Goal: Task Accomplishment & Management: Complete application form

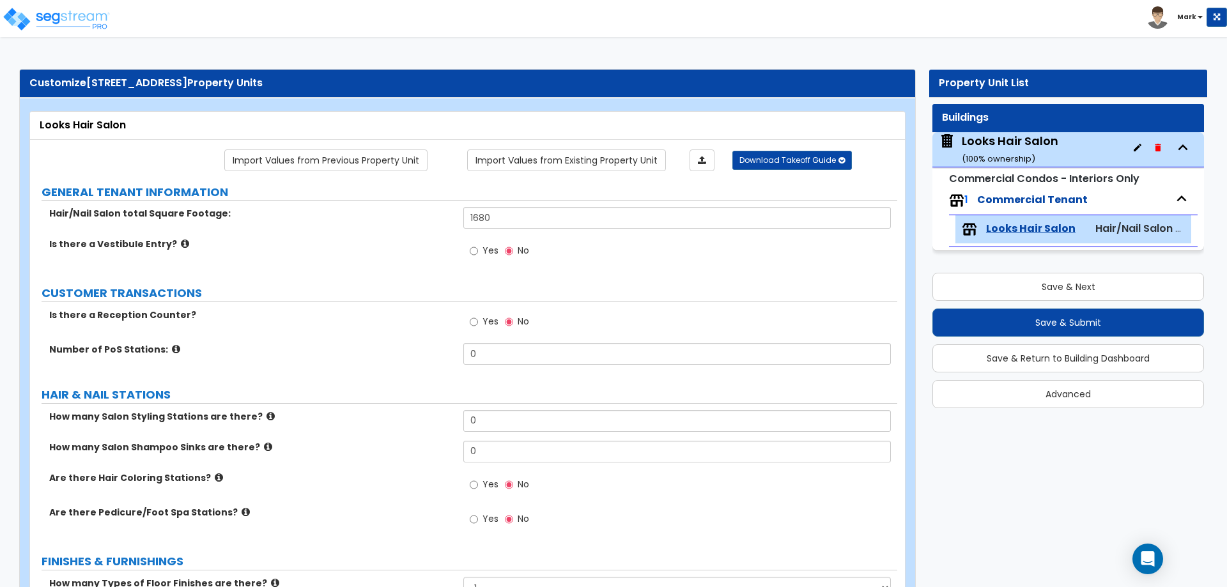
select select "1"
select select "2"
select select "1"
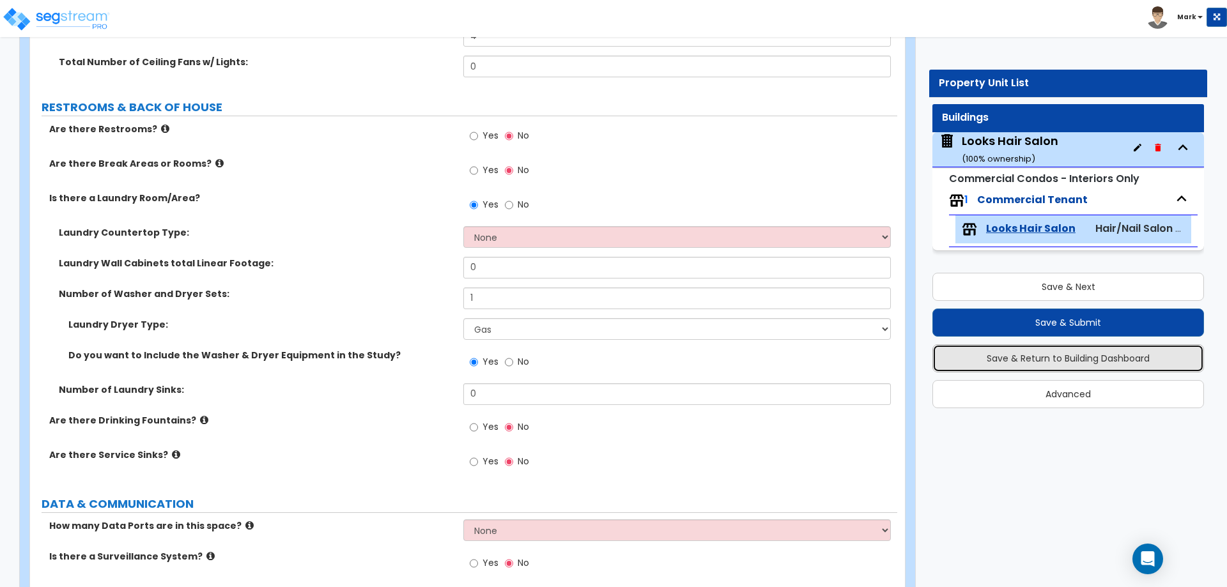
click at [1035, 358] on button "Save & Return to Building Dashboard" at bounding box center [1069, 359] width 272 height 28
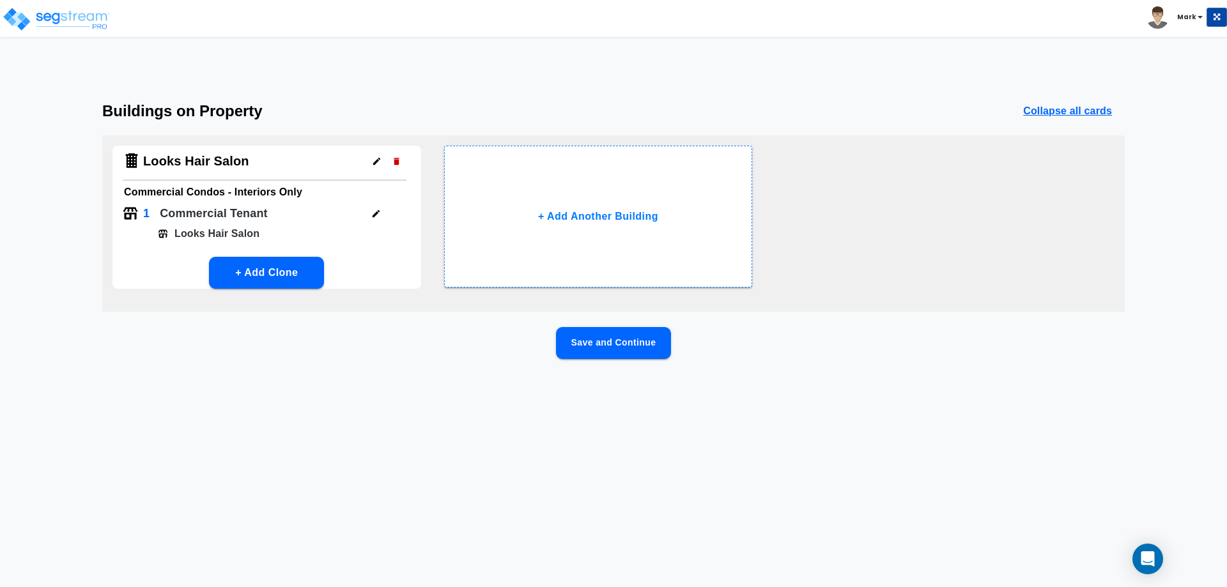
scroll to position [0, 0]
click at [9, 17] on img at bounding box center [56, 19] width 109 height 26
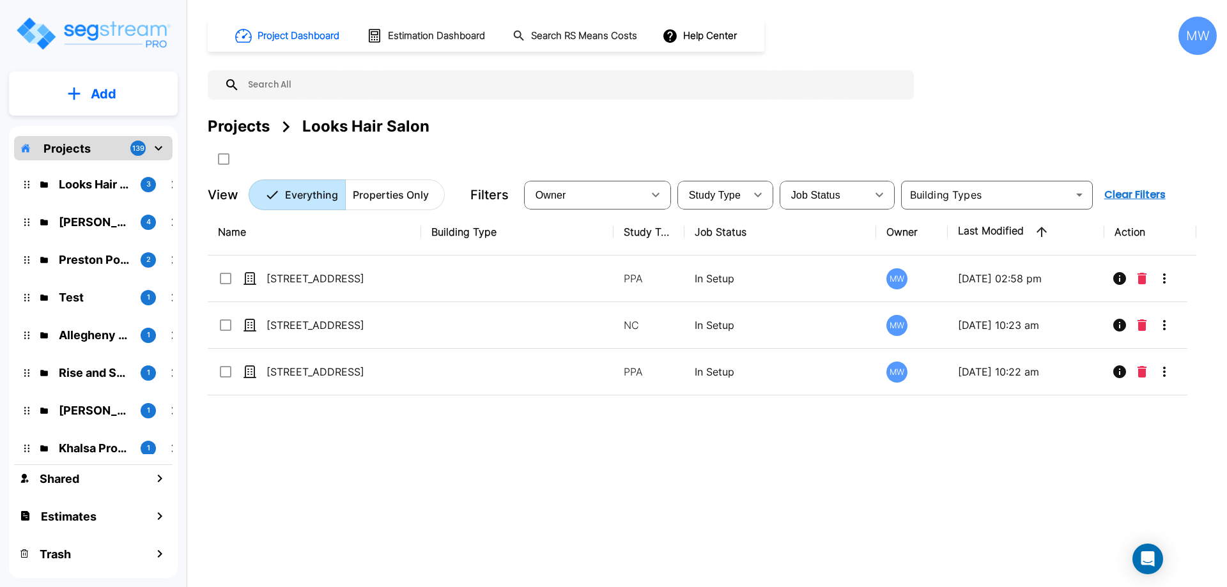
click at [159, 151] on icon "mailbox folders" at bounding box center [159, 148] width 8 height 4
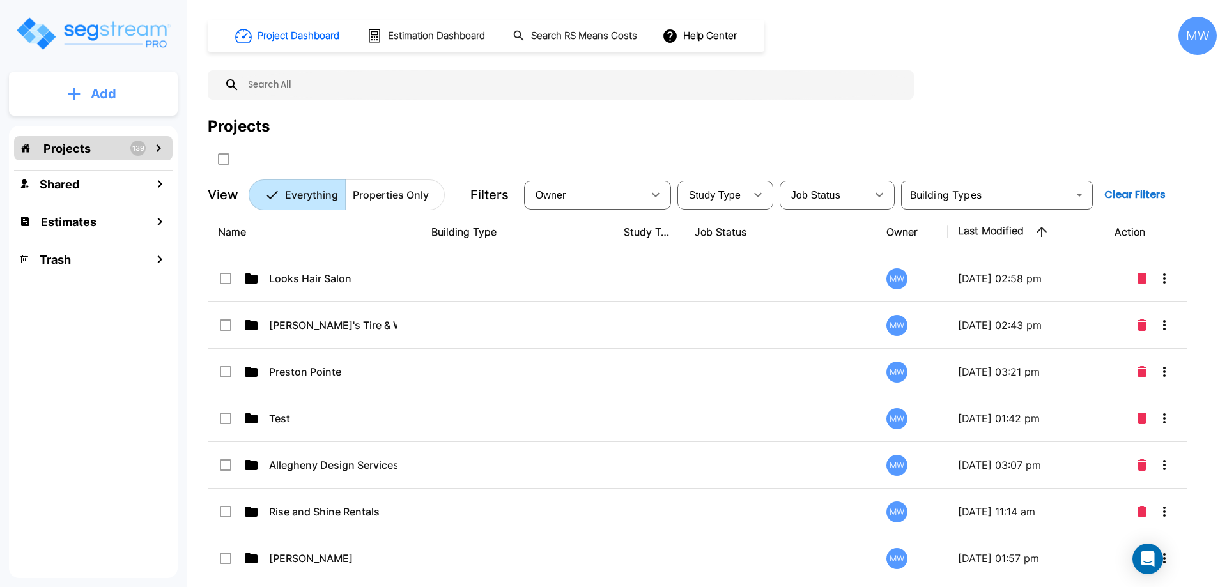
click at [95, 91] on p "Add" at bounding box center [104, 93] width 26 height 19
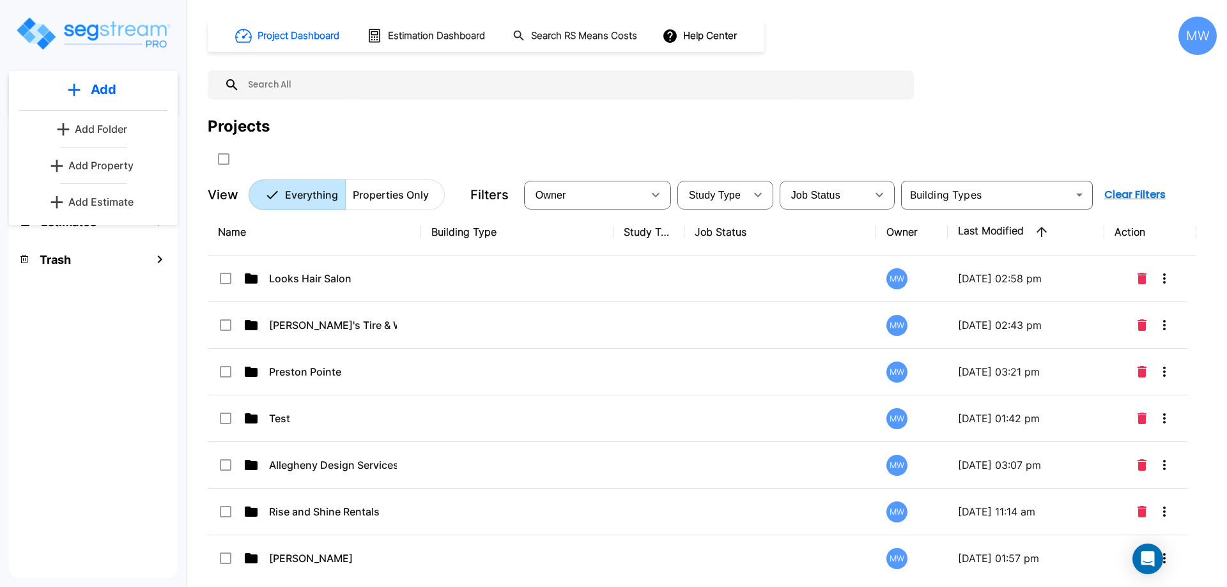
click at [98, 201] on p "Add Estimate" at bounding box center [100, 201] width 65 height 15
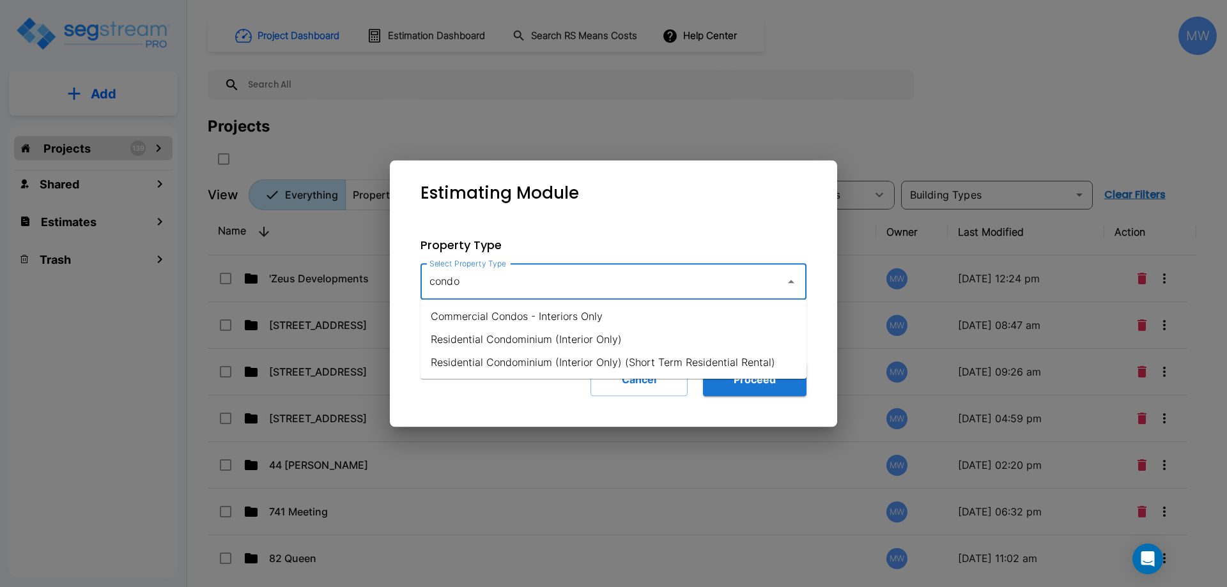
click at [484, 310] on li "Commercial Condos - Interiors Only" at bounding box center [614, 316] width 386 height 23
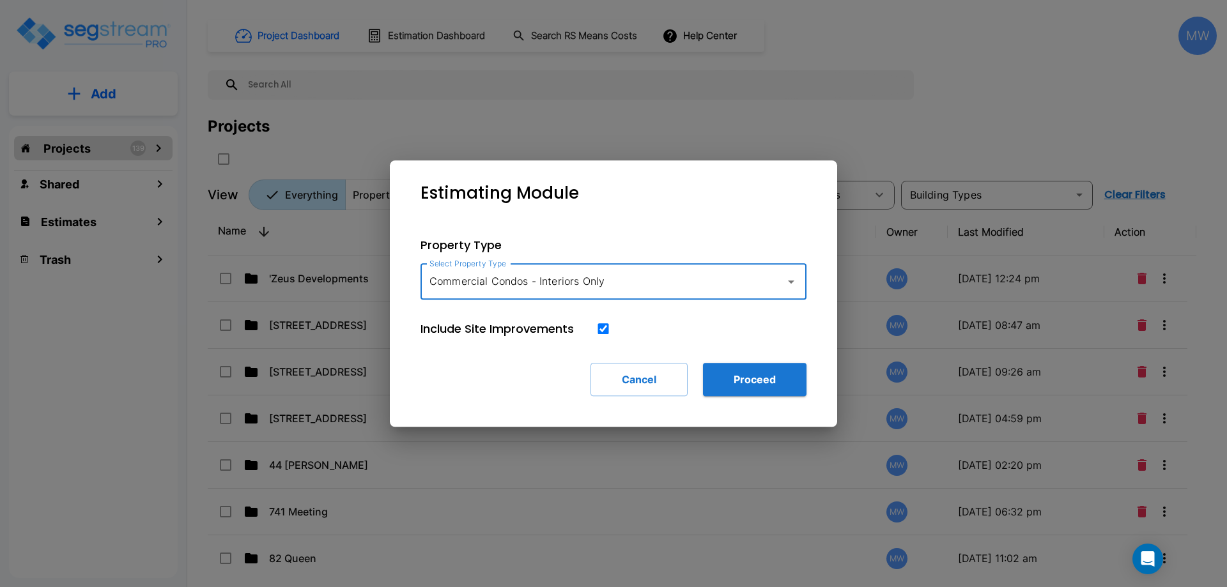
type input "Commercial Condos - Interiors Only"
click at [604, 330] on input "checkbox" at bounding box center [603, 328] width 13 height 11
checkbox input "false"
click at [768, 375] on button "Proceed" at bounding box center [755, 379] width 104 height 33
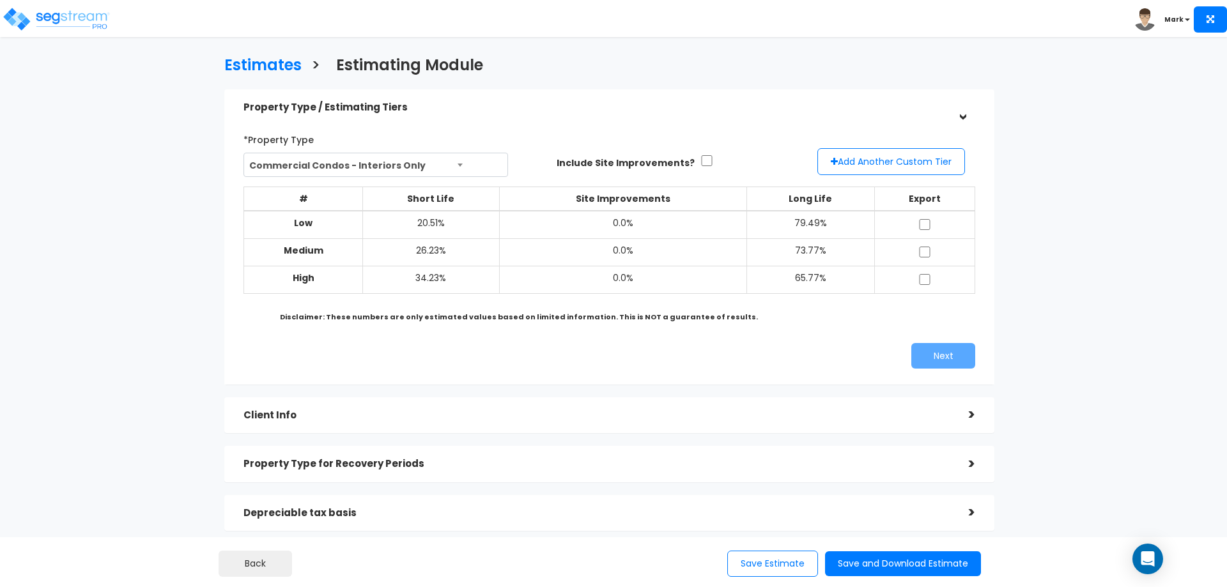
click at [412, 157] on span "Commercial Condos - Interiors Only" at bounding box center [375, 165] width 263 height 24
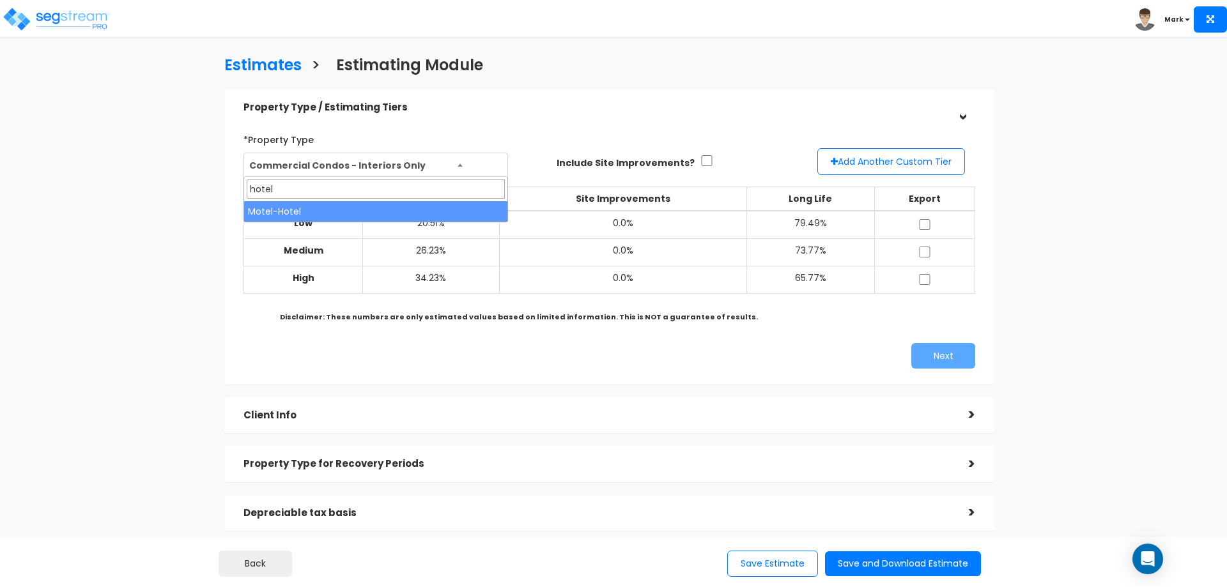
type input "hotel"
select select "70"
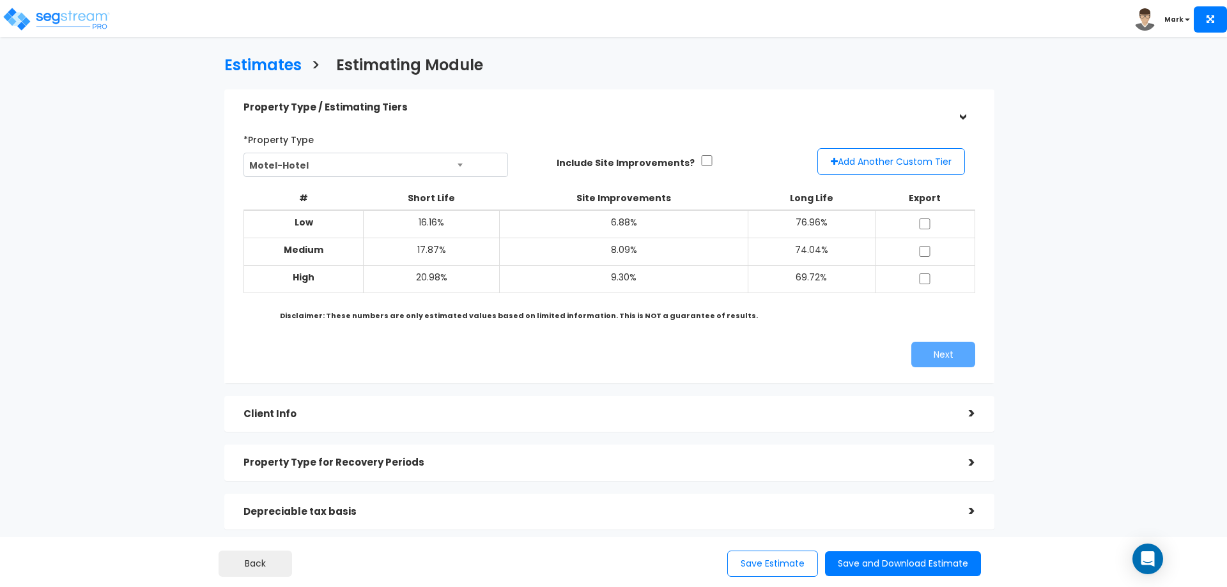
click at [1165, 136] on div "Estimates > Estimating Module Property Type / Estimating Tiers > *Property Type…" at bounding box center [613, 405] width 1227 height 699
click at [43, 25] on img at bounding box center [56, 19] width 109 height 26
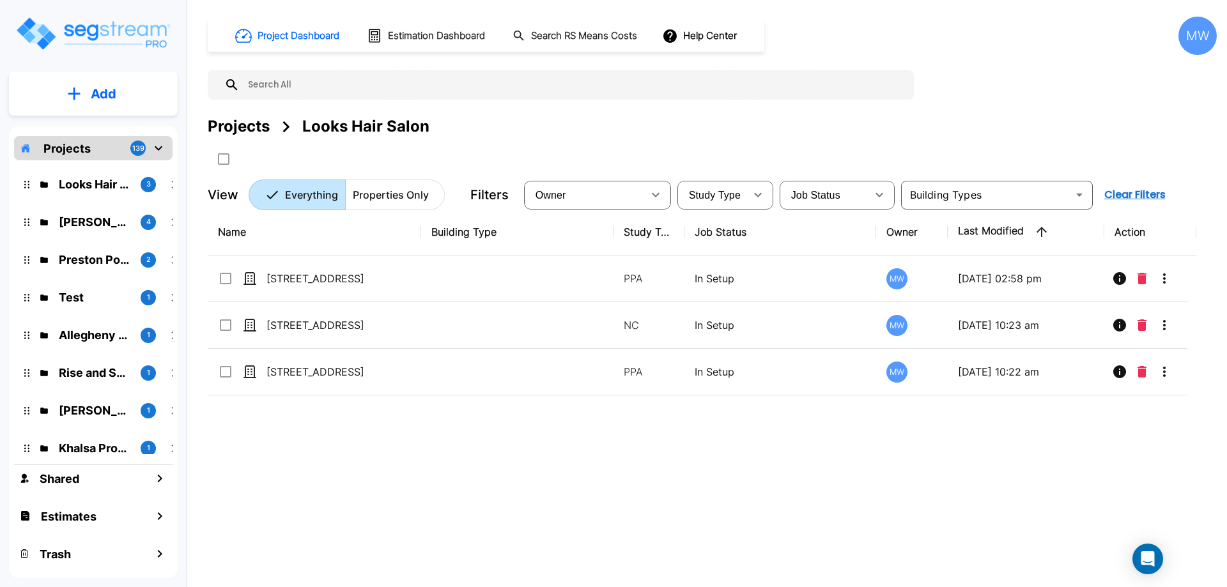
click at [965, 88] on div "Project Dashboard Estimation Dashboard Search RS Means Costs Help Center MW Pro…" at bounding box center [712, 114] width 1009 height 194
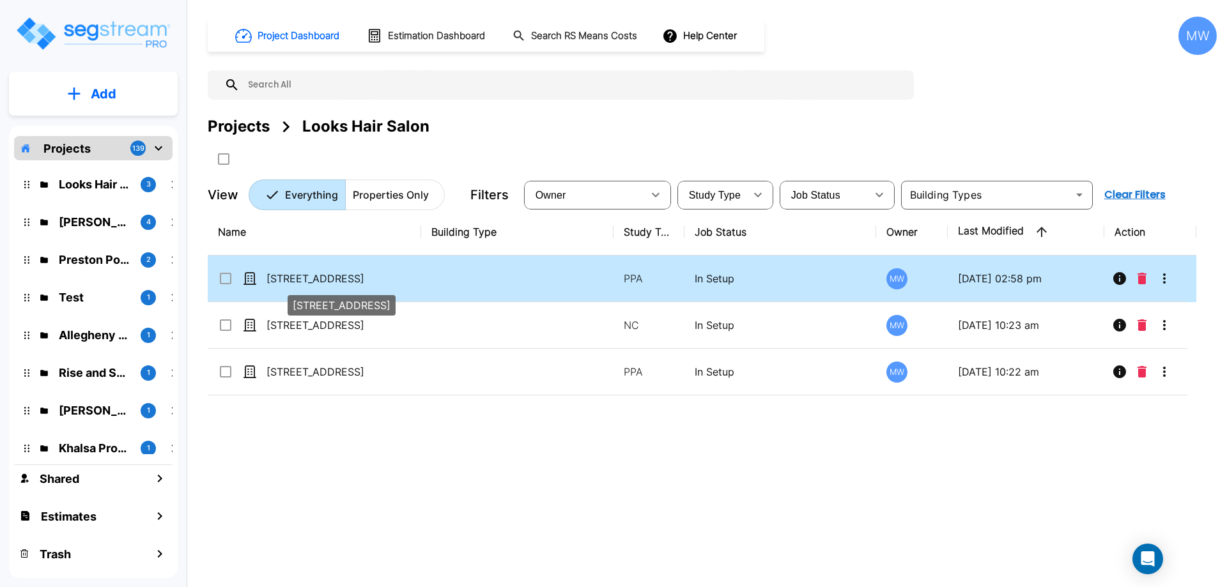
click at [394, 275] on p "[STREET_ADDRESS]" at bounding box center [331, 278] width 128 height 15
checkbox input "true"
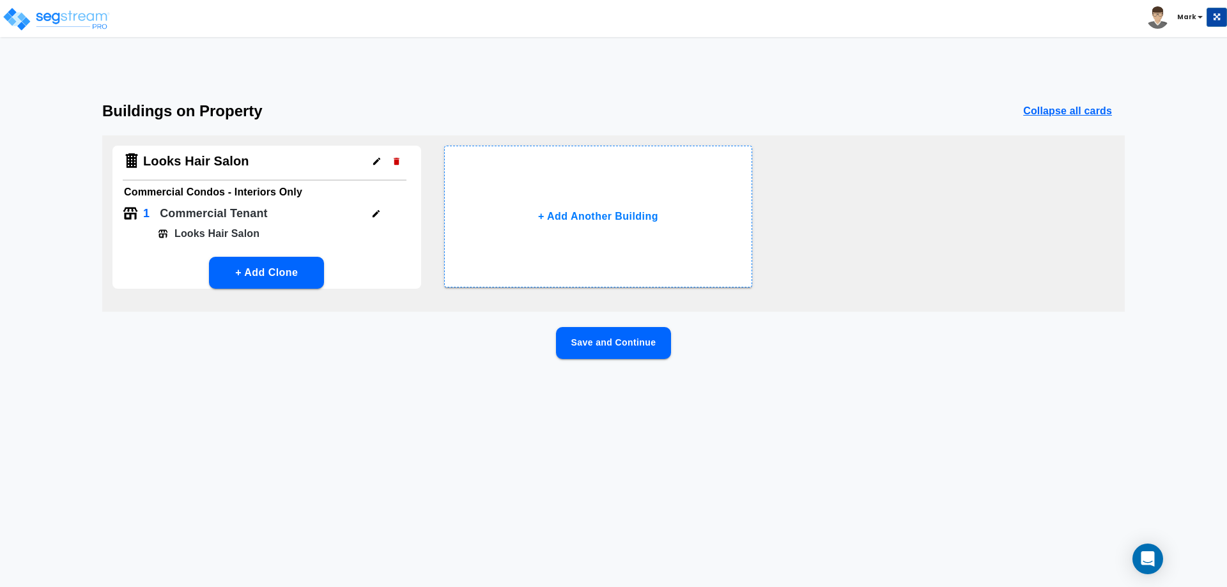
click at [600, 333] on button "Save and Continue" at bounding box center [613, 343] width 115 height 32
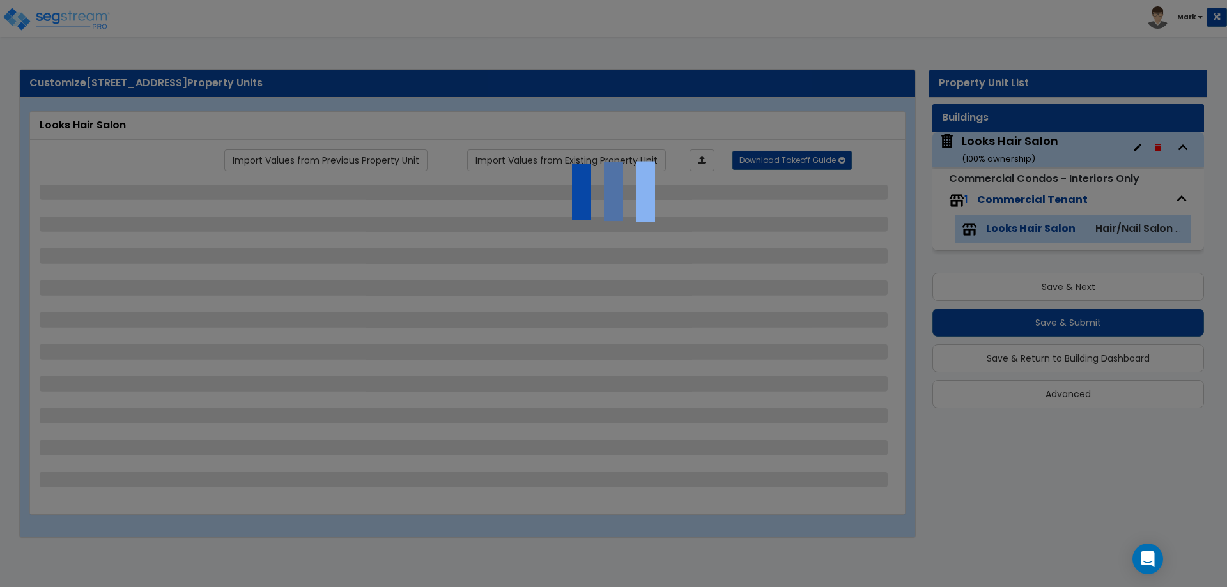
select select "1"
select select "2"
select select "1"
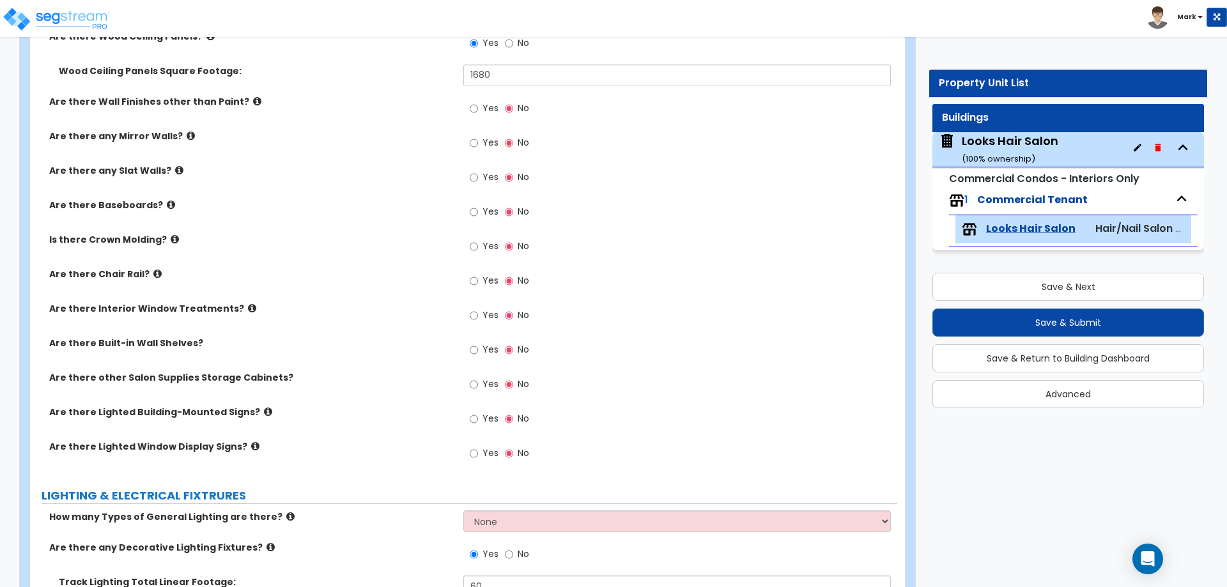
scroll to position [703, 0]
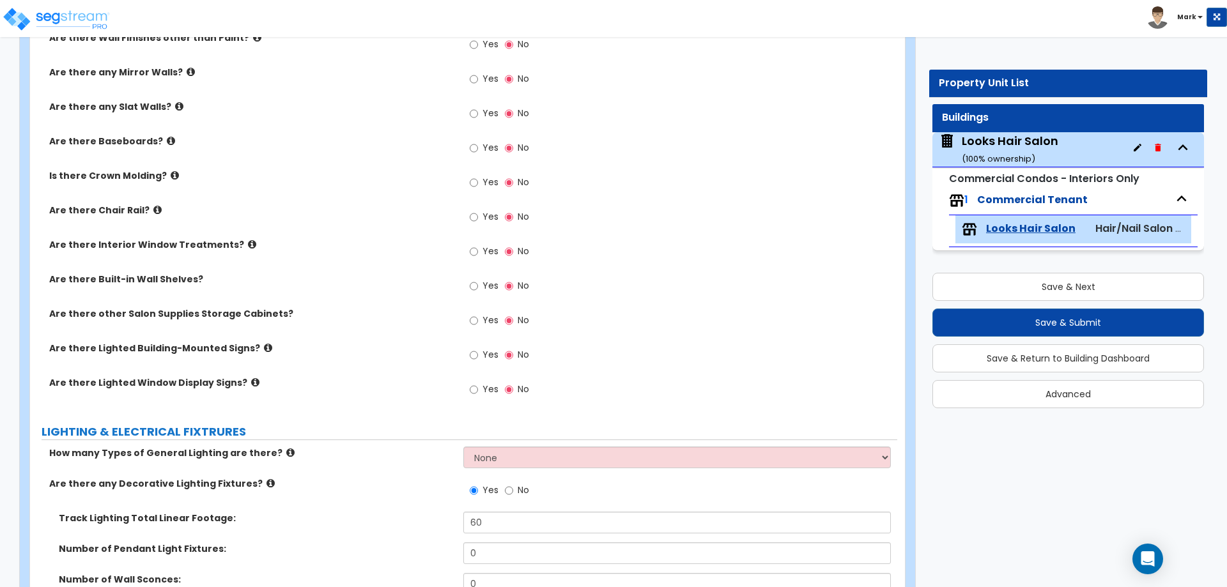
click at [1016, 140] on div "Looks Hair Salon ( 100 % ownership)" at bounding box center [1010, 149] width 97 height 33
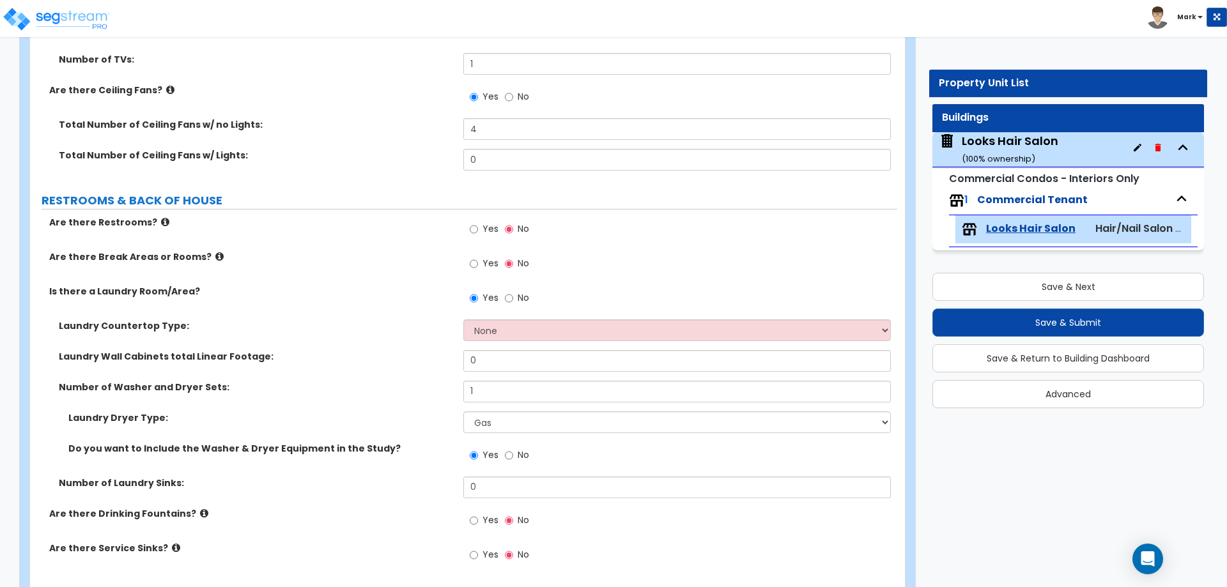
scroll to position [1342, 0]
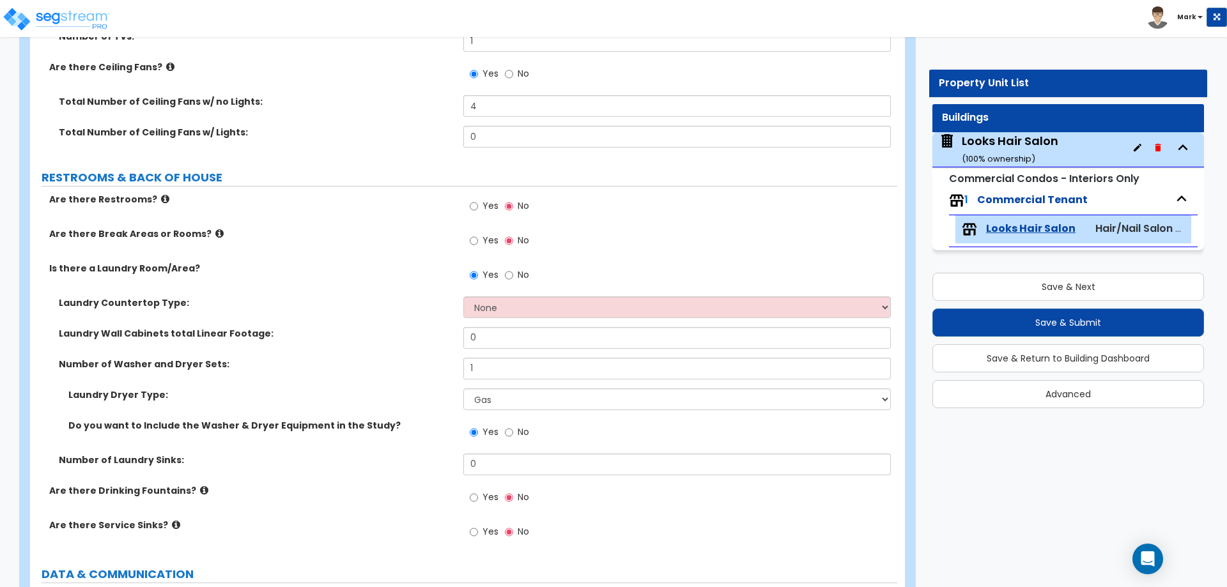
click at [489, 203] on span "Yes" at bounding box center [491, 205] width 16 height 13
click at [478, 203] on input "Yes" at bounding box center [474, 206] width 8 height 14
radio input "true"
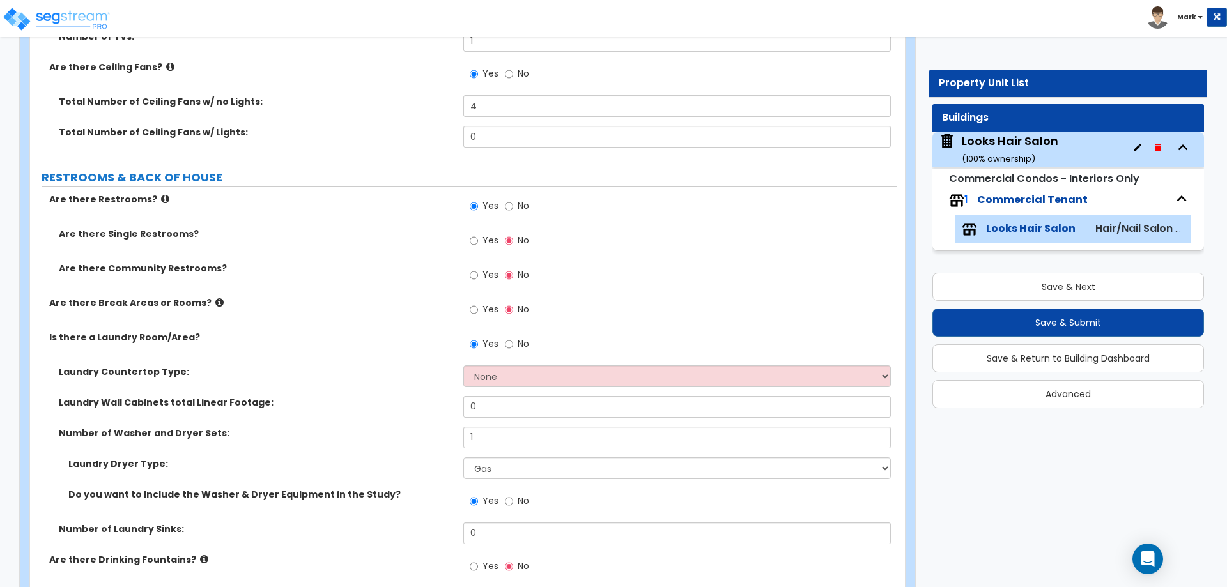
click at [481, 240] on label "Yes" at bounding box center [484, 242] width 29 height 22
click at [478, 240] on input "Yes" at bounding box center [474, 241] width 8 height 14
radio input "true"
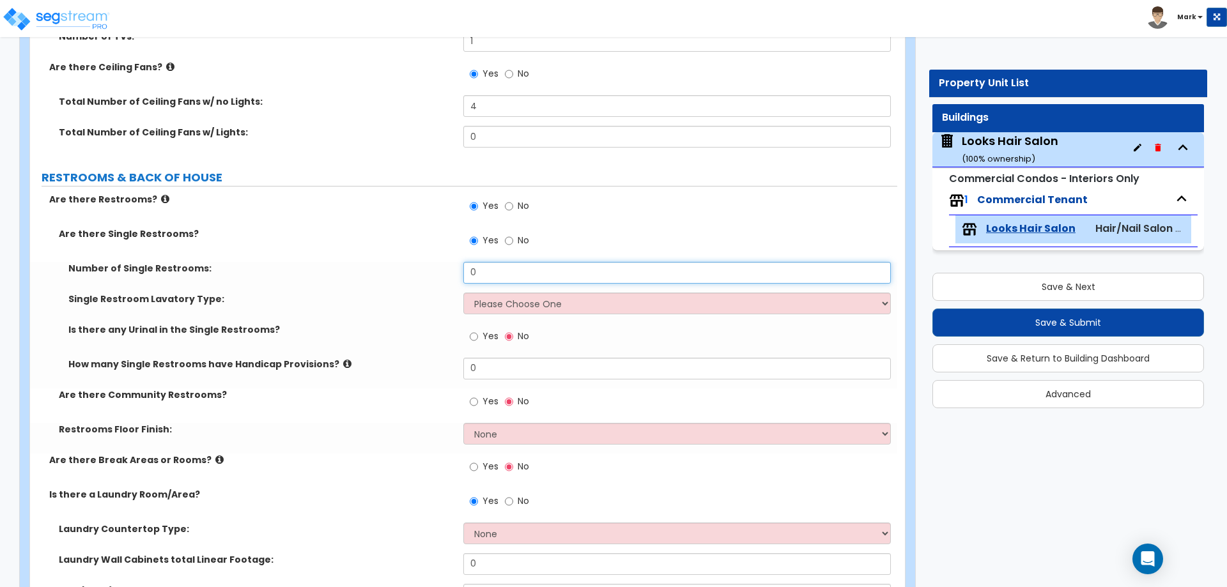
click at [488, 275] on input "0" at bounding box center [676, 273] width 427 height 22
type input "1"
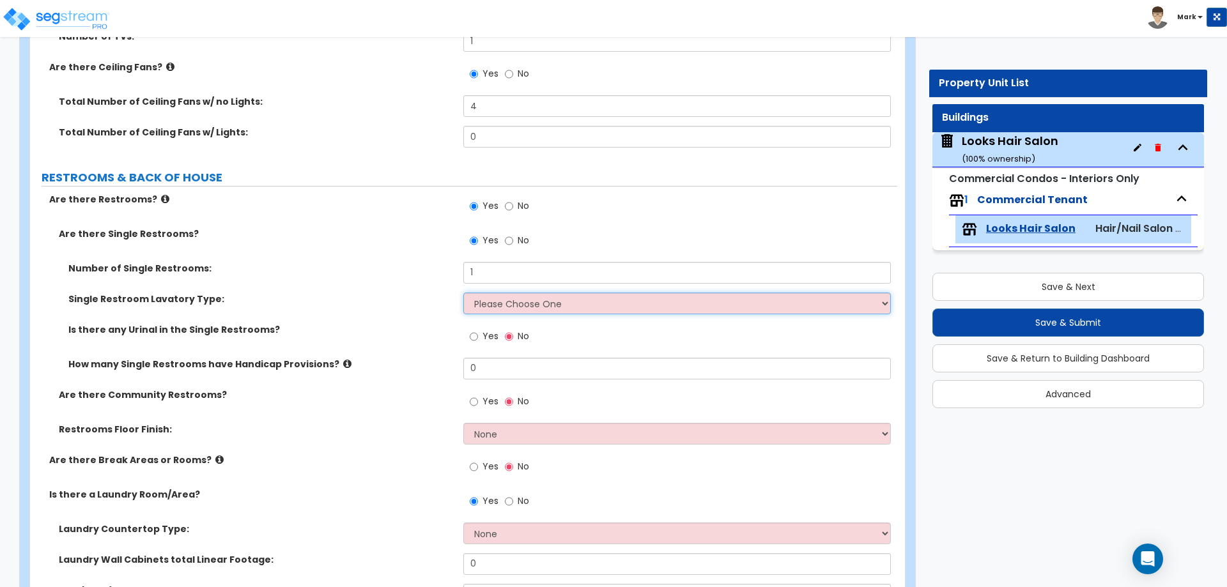
click at [491, 298] on select "Please Choose One Wall-mounted Vanity-mounted" at bounding box center [676, 304] width 427 height 22
select select "2"
click at [463, 293] on select "Please Choose One Wall-mounted Vanity-mounted" at bounding box center [676, 304] width 427 height 22
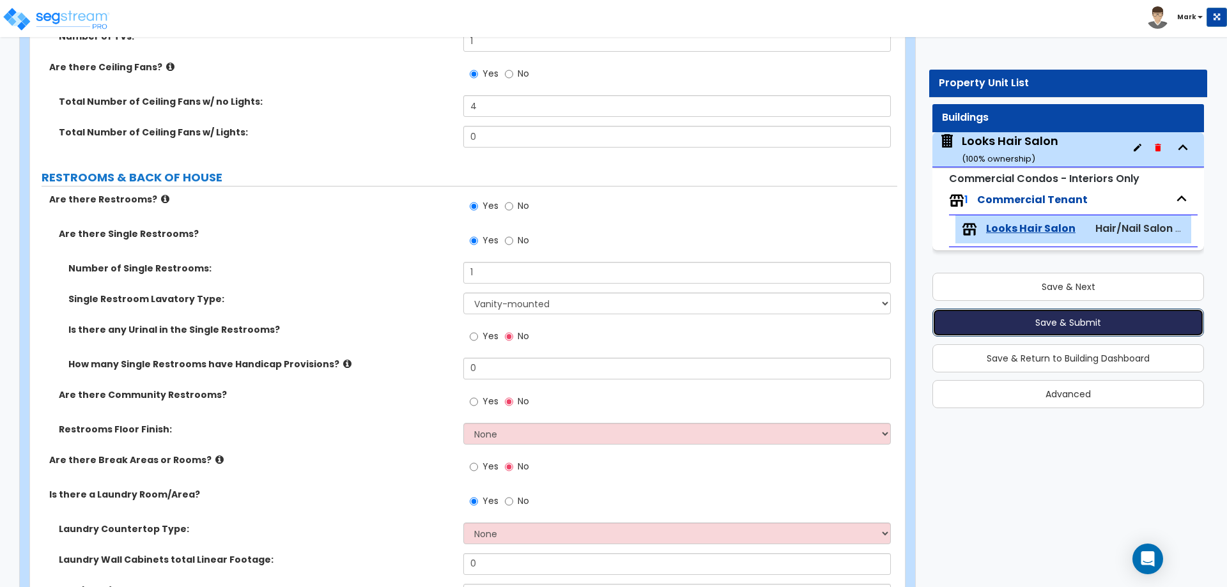
click at [1114, 328] on button "Save & Submit" at bounding box center [1069, 323] width 272 height 28
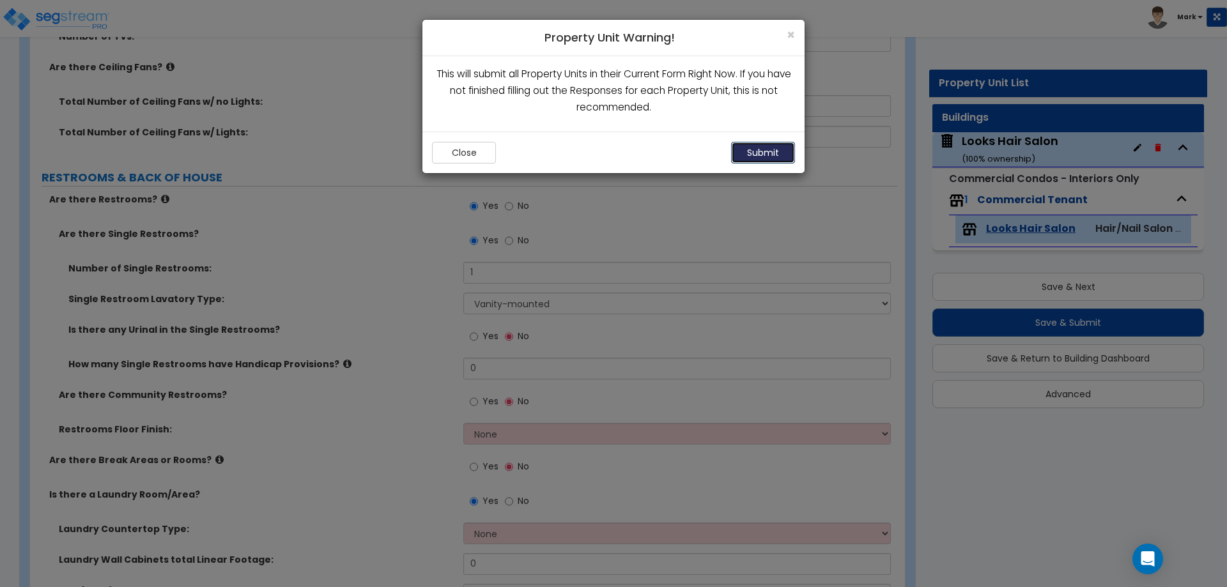
click at [761, 153] on button "Submit" at bounding box center [763, 153] width 64 height 22
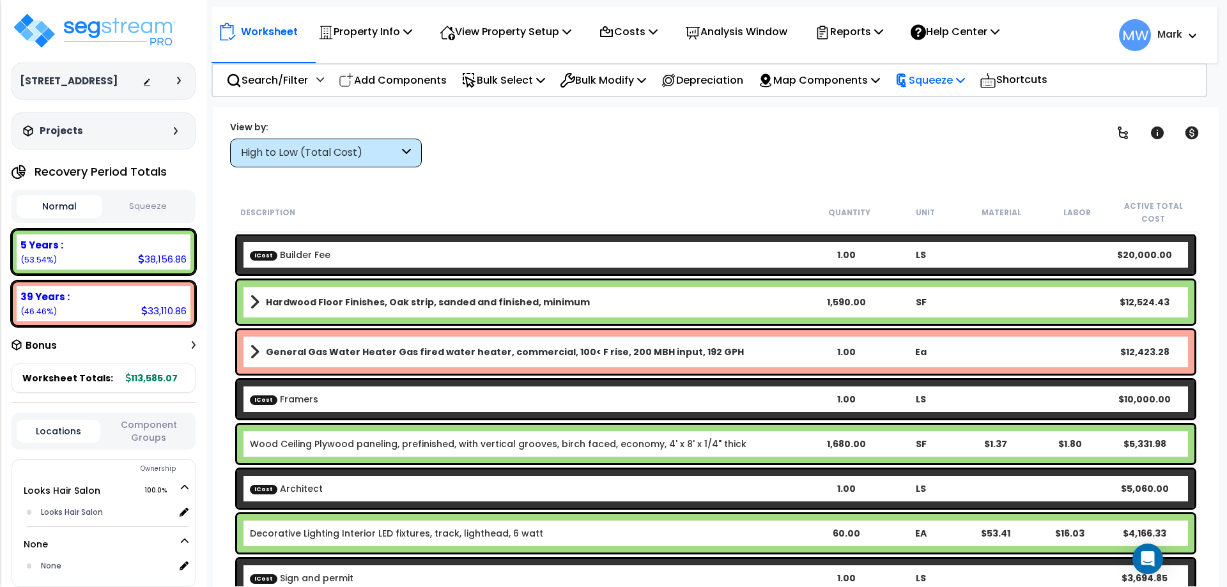
click at [942, 89] on div "Squeeze" at bounding box center [930, 80] width 70 height 30
click at [951, 111] on link "Squeeze" at bounding box center [952, 109] width 127 height 26
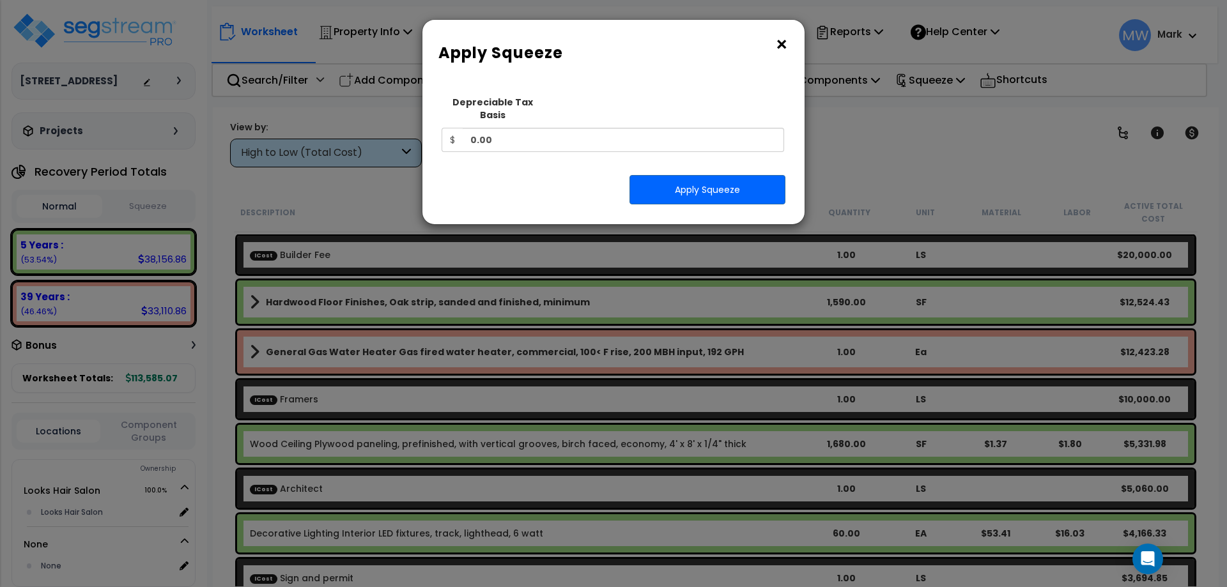
click at [782, 47] on button "×" at bounding box center [782, 45] width 14 height 20
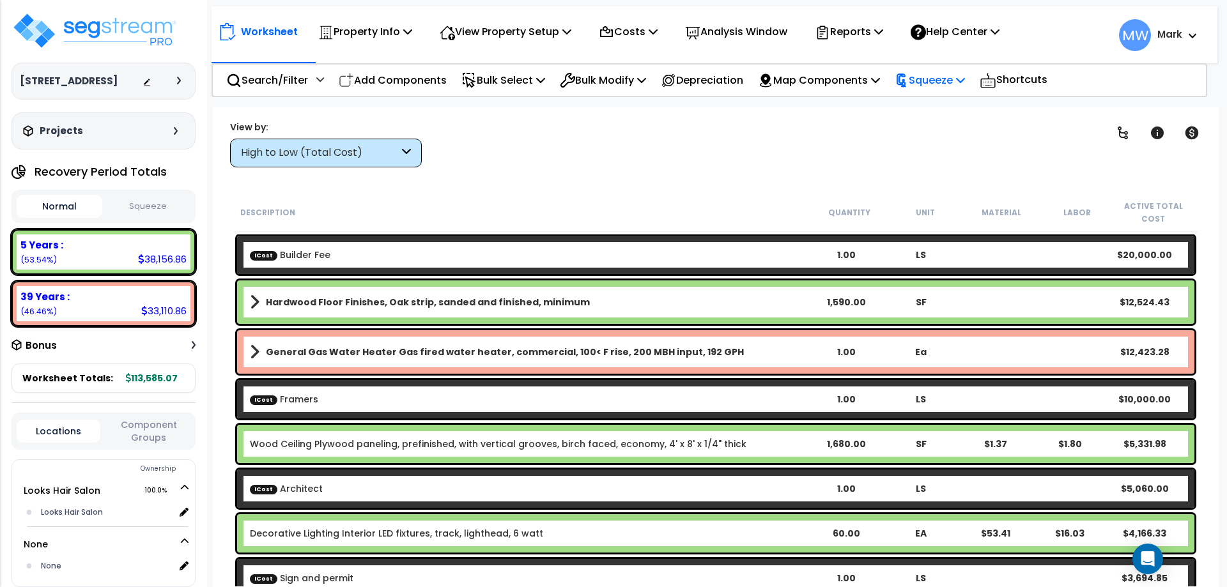
click at [939, 89] on div "Squeeze" at bounding box center [930, 80] width 70 height 30
click at [936, 105] on link "Squeeze" at bounding box center [952, 109] width 127 height 26
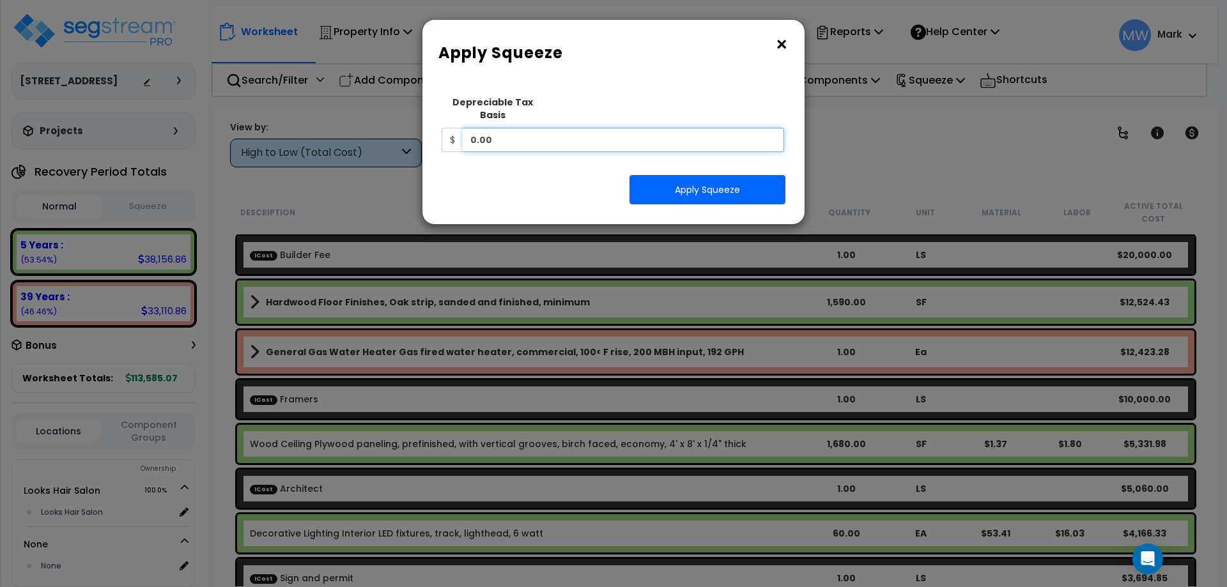
click at [645, 130] on input "0.00" at bounding box center [624, 140] width 322 height 24
type input "0.0"
type input "270,000"
click at [699, 183] on button "Apply Squeeze" at bounding box center [708, 189] width 156 height 29
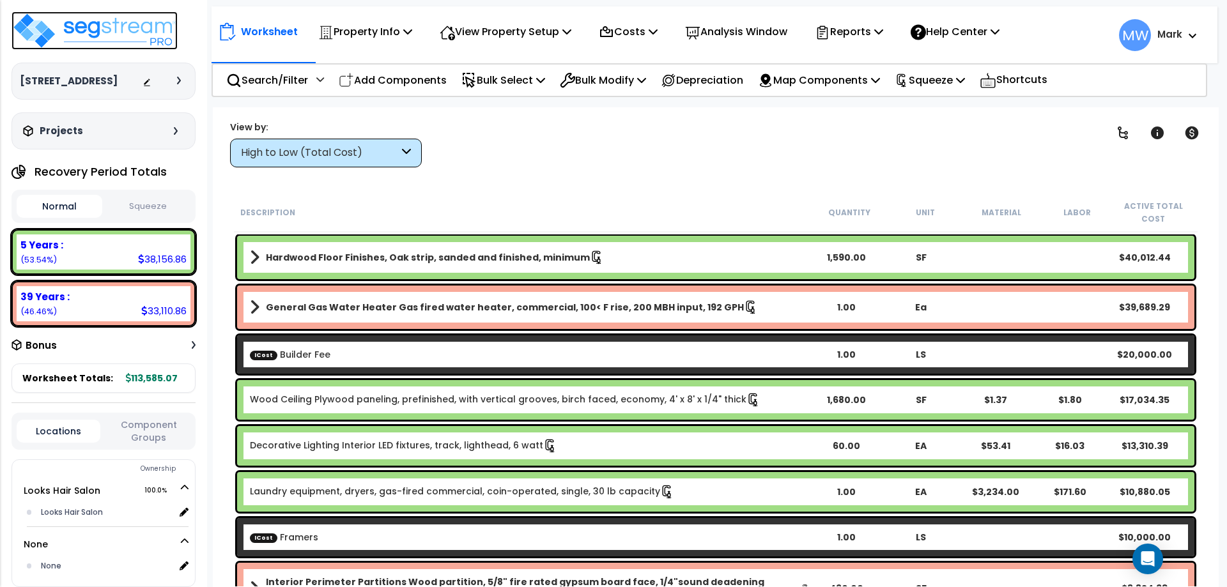
click at [49, 26] on img at bounding box center [95, 31] width 166 height 38
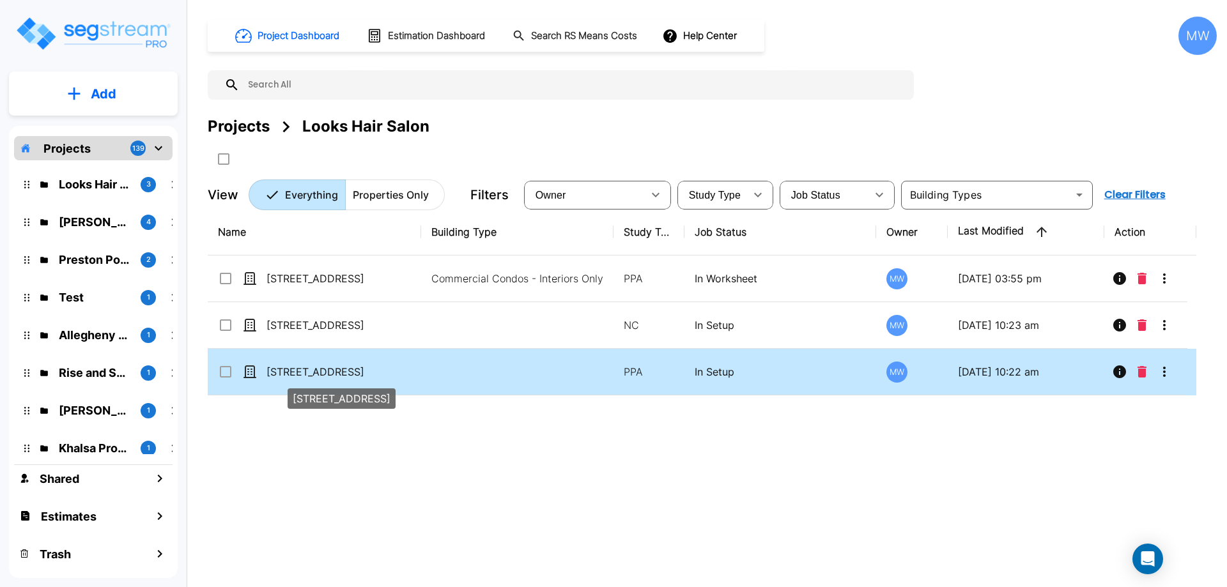
click at [322, 375] on p "[STREET_ADDRESS]" at bounding box center [331, 371] width 128 height 15
checkbox input "true"
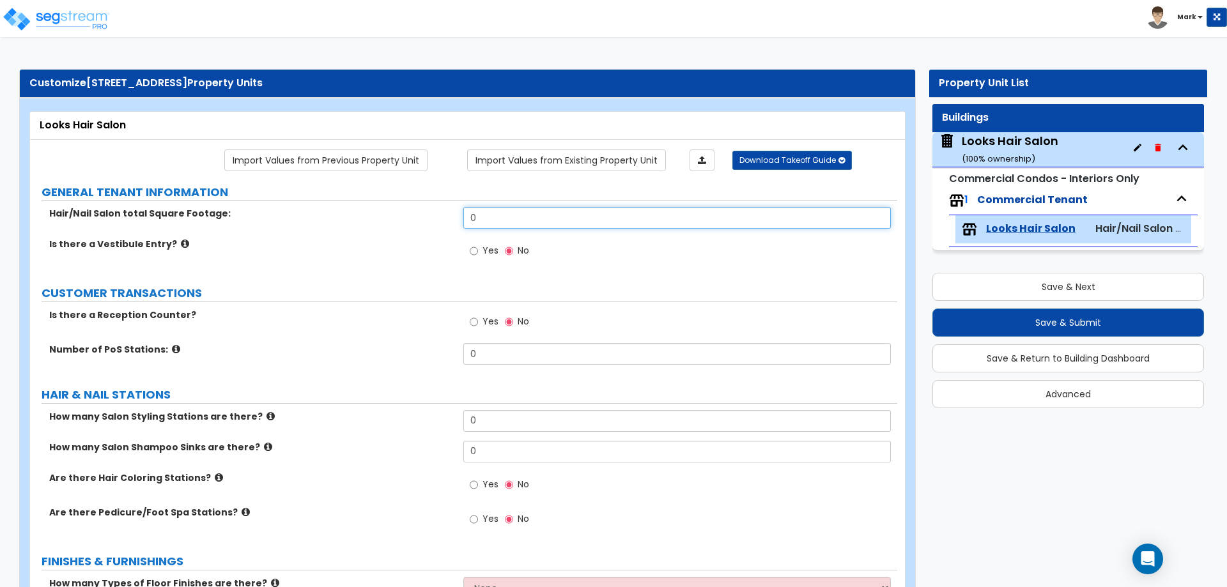
click at [531, 215] on input "0" at bounding box center [676, 218] width 427 height 22
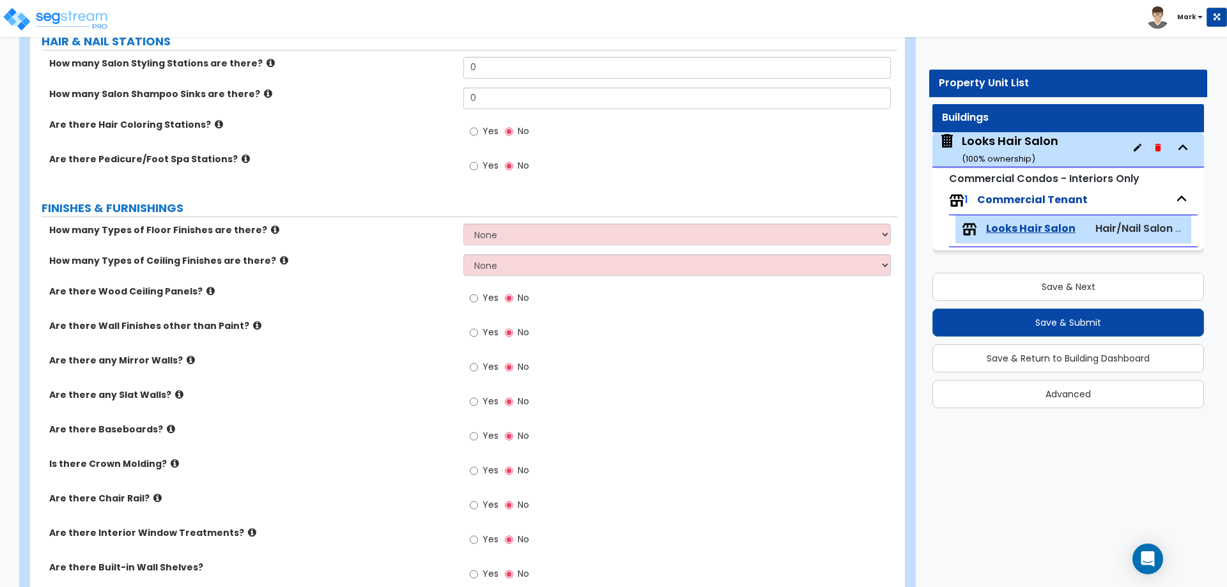
scroll to position [384, 0]
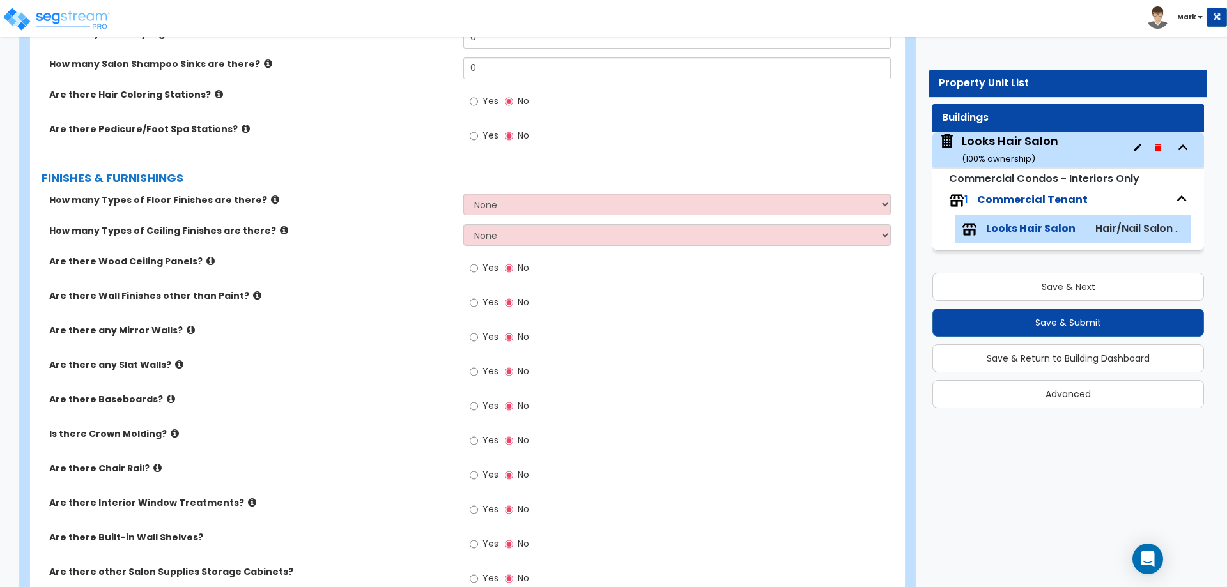
type input "2,160"
drag, startPoint x: 537, startPoint y: 199, endPoint x: 534, endPoint y: 210, distance: 11.2
click at [537, 199] on select "None 1 2 3 4" at bounding box center [676, 205] width 427 height 22
select select "1"
click at [463, 194] on select "None 1 2 3 4" at bounding box center [676, 205] width 427 height 22
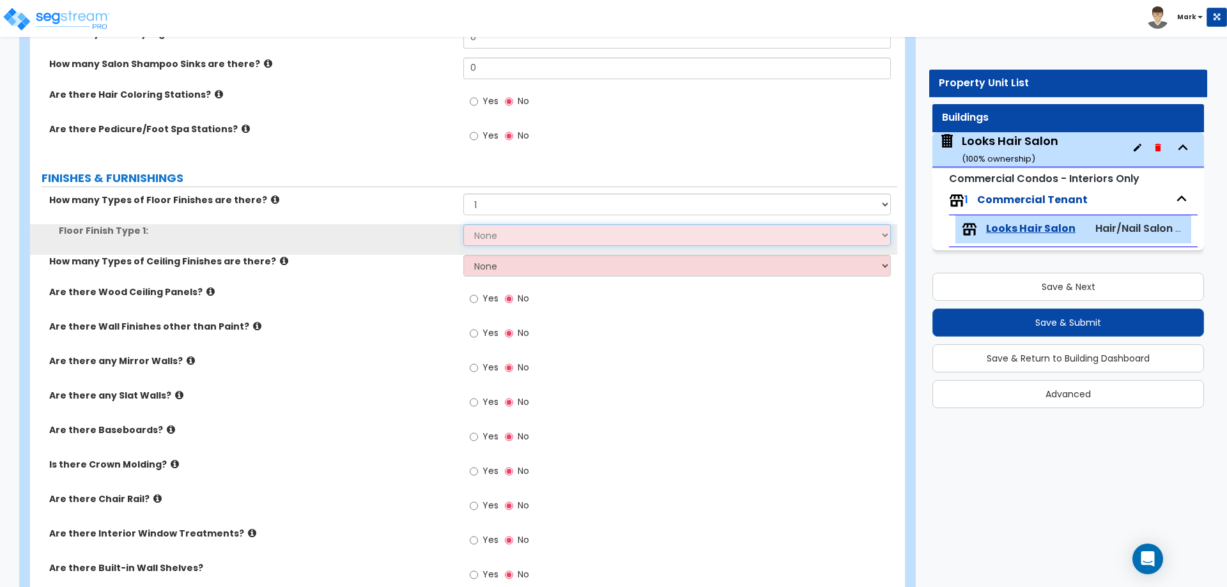
click at [535, 238] on select "None Tile Flooring Hardwood Flooring Resilient Laminate Flooring VCT Flooring S…" at bounding box center [676, 235] width 427 height 22
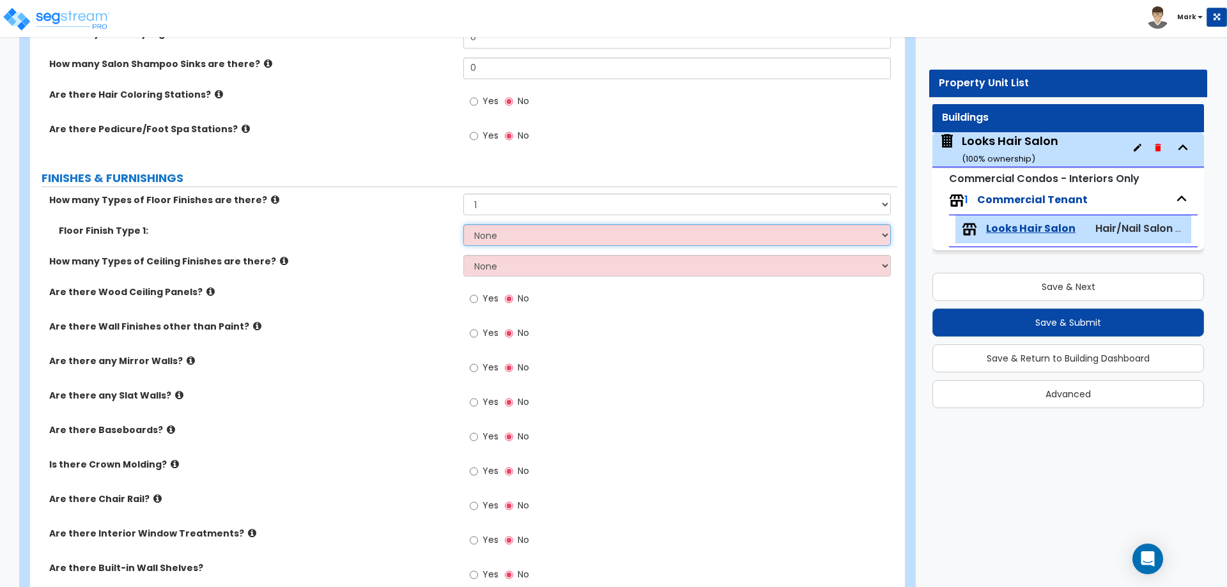
select select "2"
click at [463, 224] on select "None Tile Flooring Hardwood Flooring Resilient Laminate Flooring VCT Flooring S…" at bounding box center [676, 235] width 427 height 22
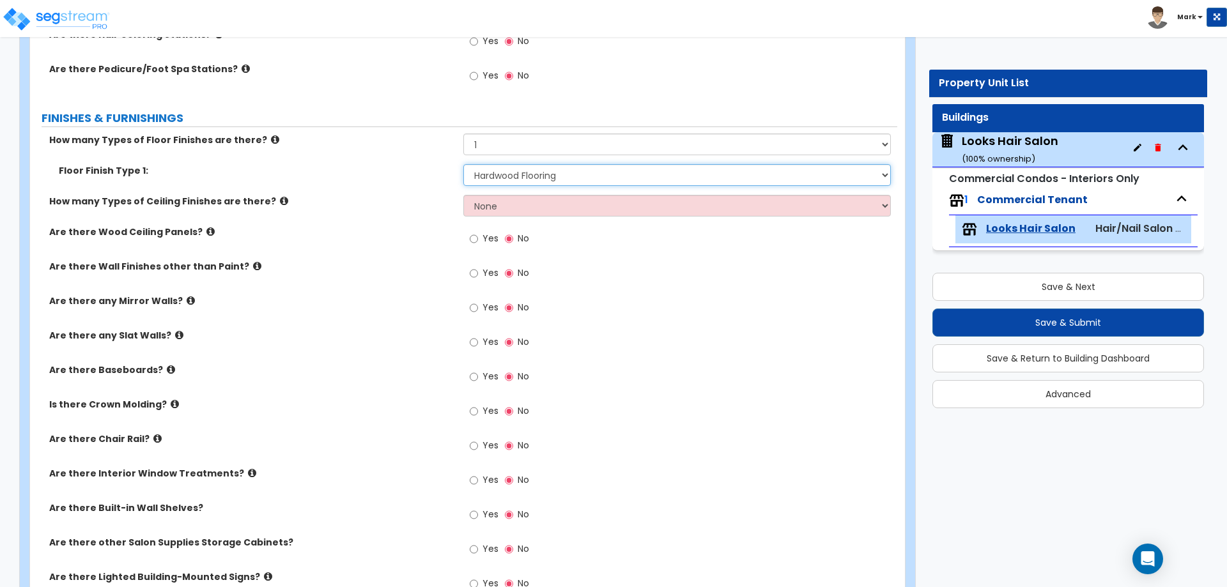
scroll to position [511, 0]
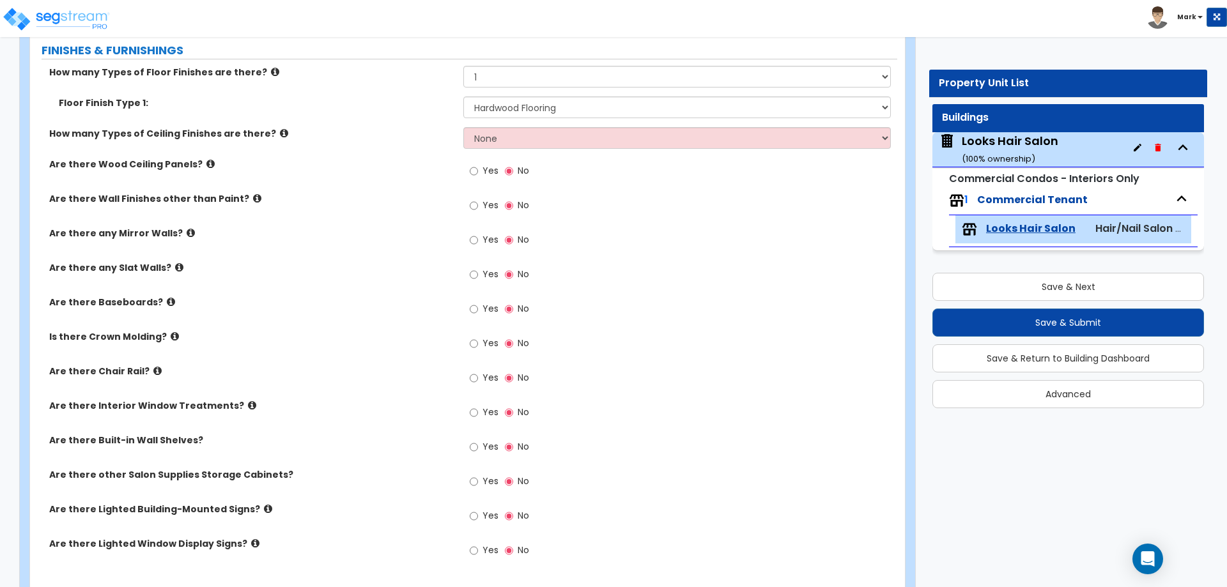
click at [495, 169] on span "Yes" at bounding box center [491, 170] width 16 height 13
click at [478, 169] on input "Yes" at bounding box center [474, 171] width 8 height 14
radio input "true"
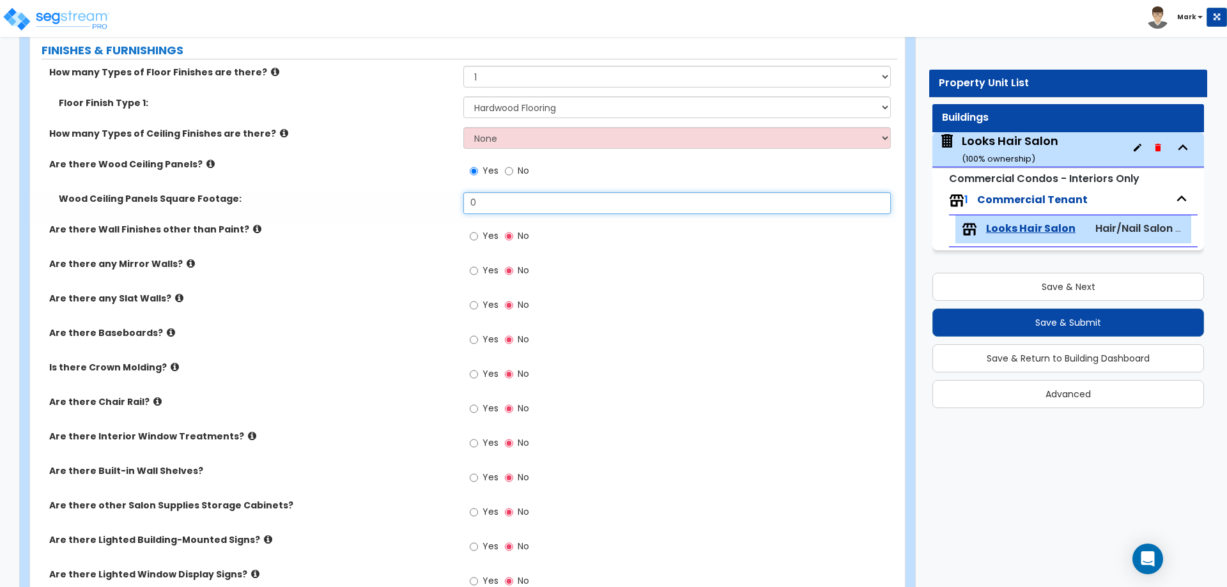
click at [498, 209] on input "0" at bounding box center [676, 203] width 427 height 22
type input "2,160"
click at [429, 223] on label "Are there Wall Finishes other than Paint?" at bounding box center [251, 229] width 405 height 13
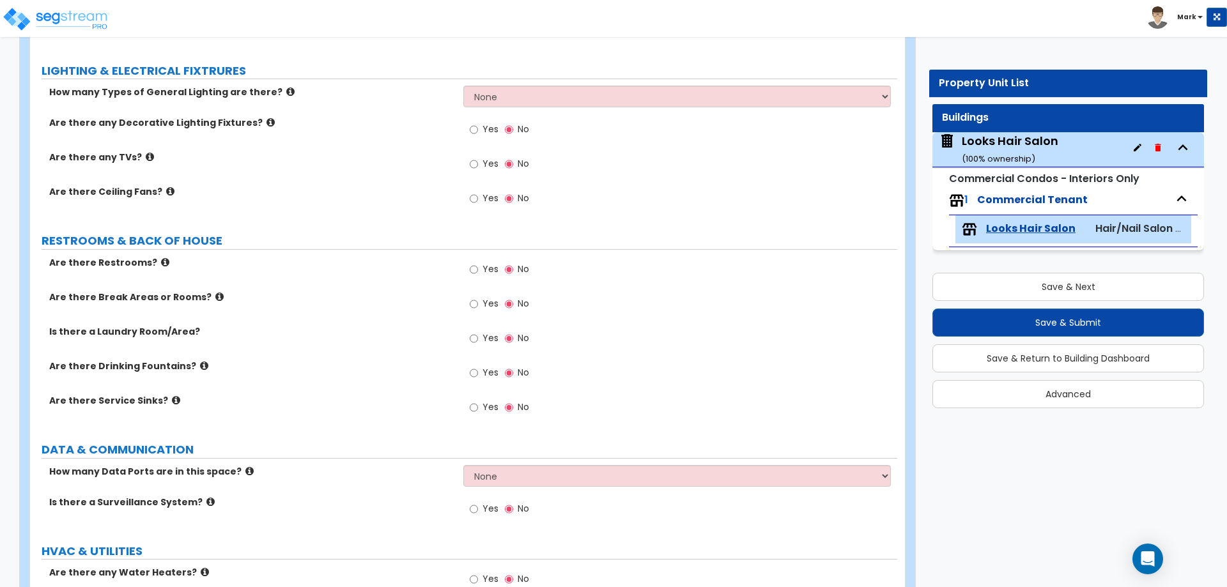
scroll to position [1087, 0]
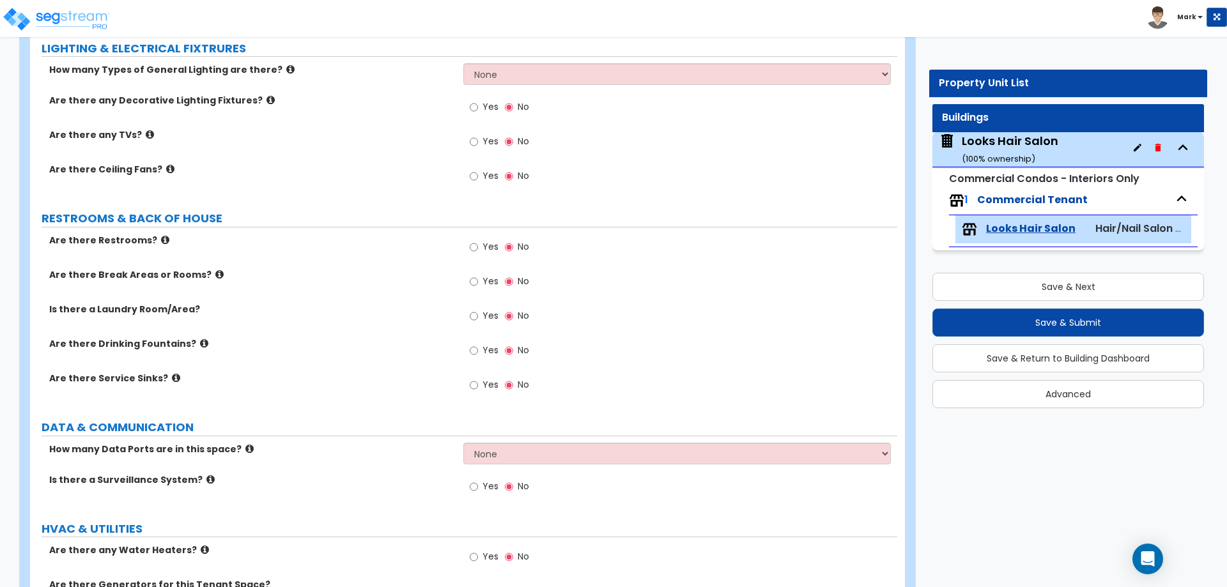
click at [469, 105] on div "Yes No" at bounding box center [499, 108] width 72 height 29
click at [477, 107] on input "Yes" at bounding box center [474, 107] width 8 height 14
radio input "true"
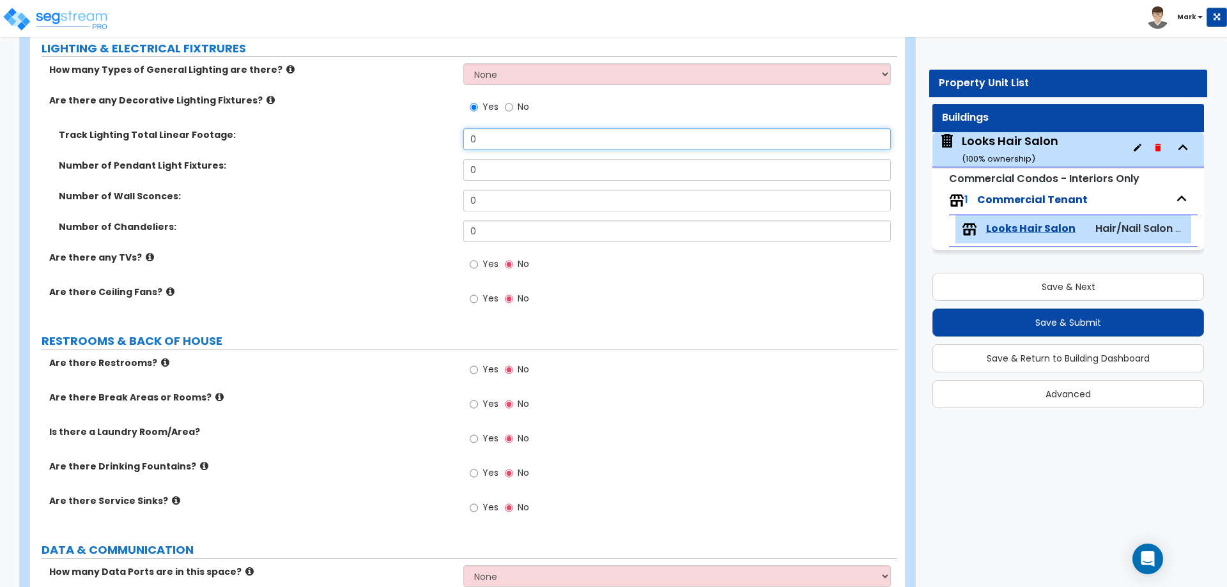
click at [515, 136] on input "0" at bounding box center [676, 139] width 427 height 22
type input "30"
click at [376, 159] on div "Track Lighting Total Linear Footage: 30" at bounding box center [463, 143] width 867 height 31
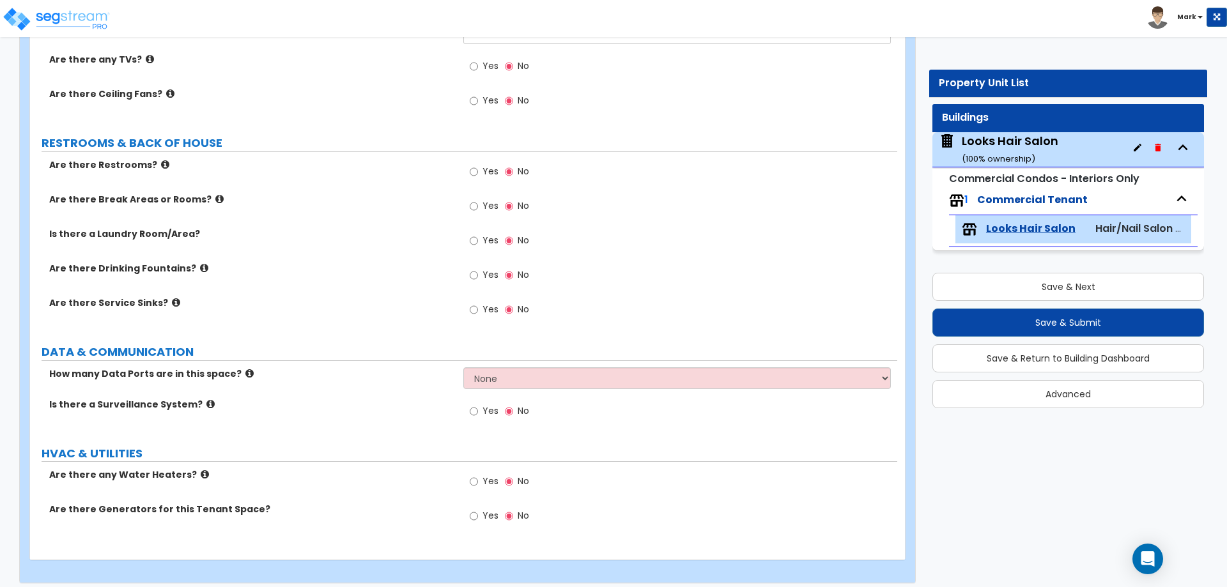
scroll to position [1294, 0]
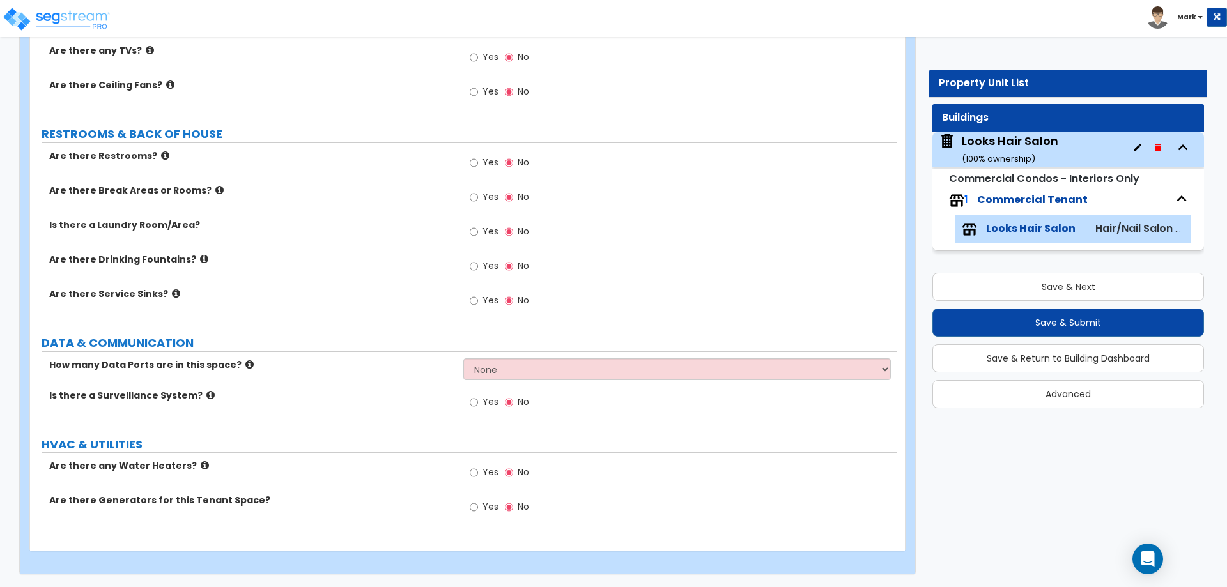
click at [482, 88] on label "Yes" at bounding box center [484, 93] width 29 height 22
click at [478, 88] on input "Yes" at bounding box center [474, 92] width 8 height 14
radio input "true"
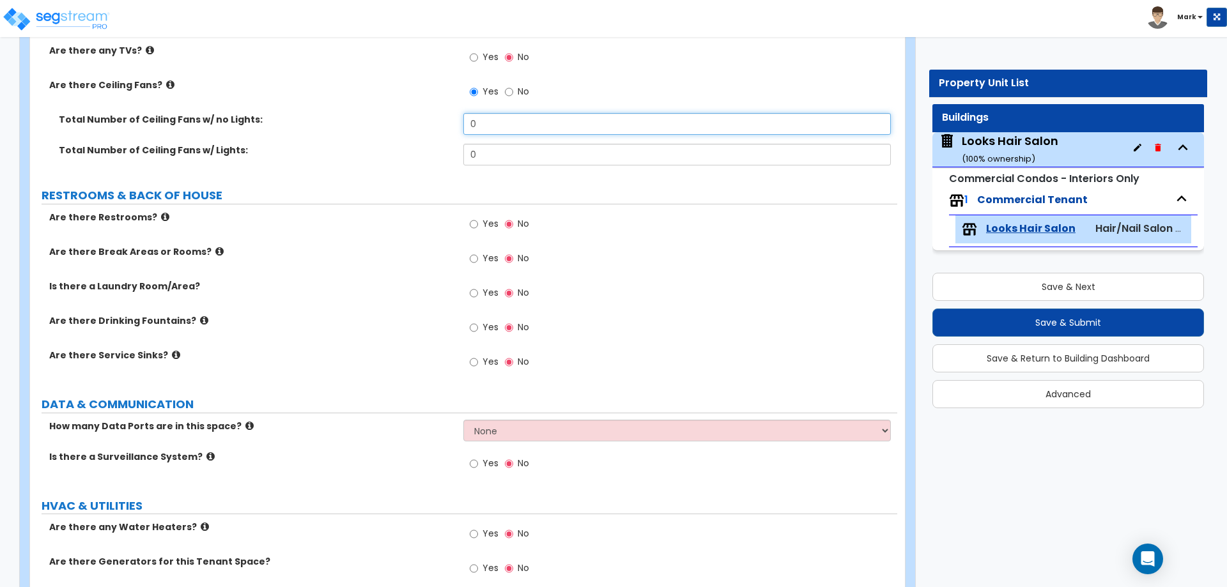
click at [501, 122] on input "0" at bounding box center [676, 124] width 427 height 22
type input "4"
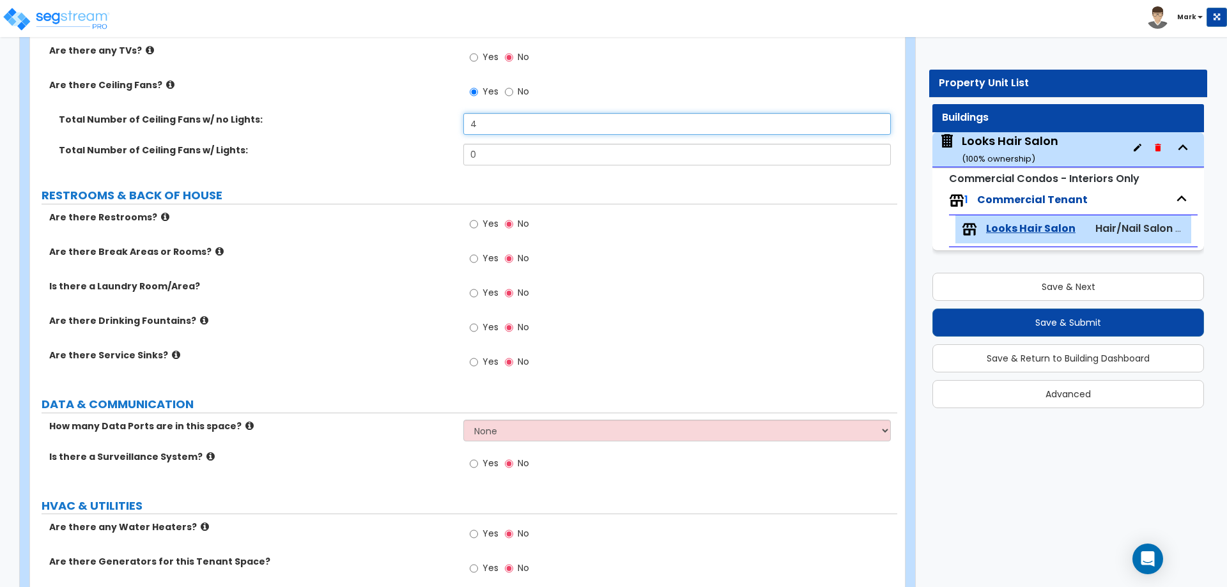
click at [511, 123] on input "4" at bounding box center [676, 124] width 427 height 22
type input "3"
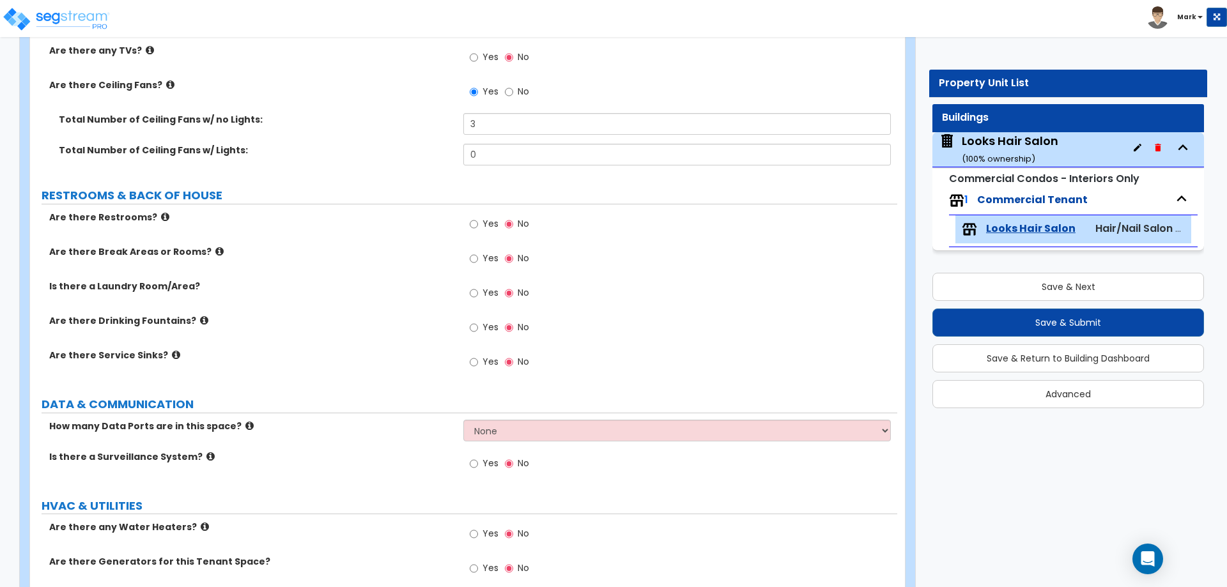
click at [302, 195] on label "RESTROOMS & BACK OF HOUSE" at bounding box center [470, 195] width 856 height 17
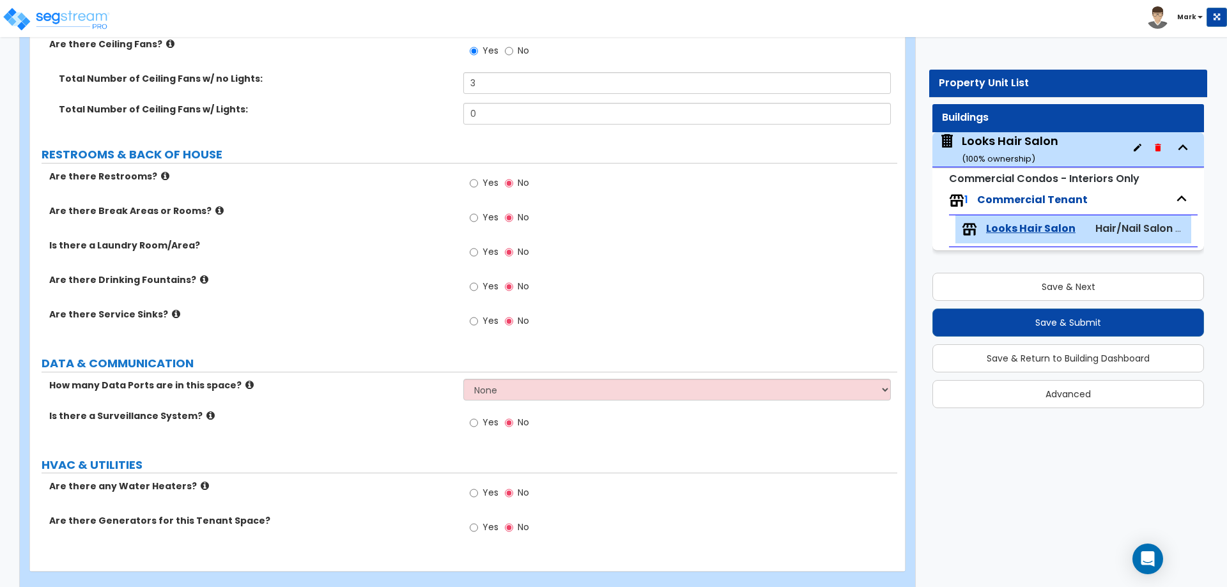
scroll to position [1355, 0]
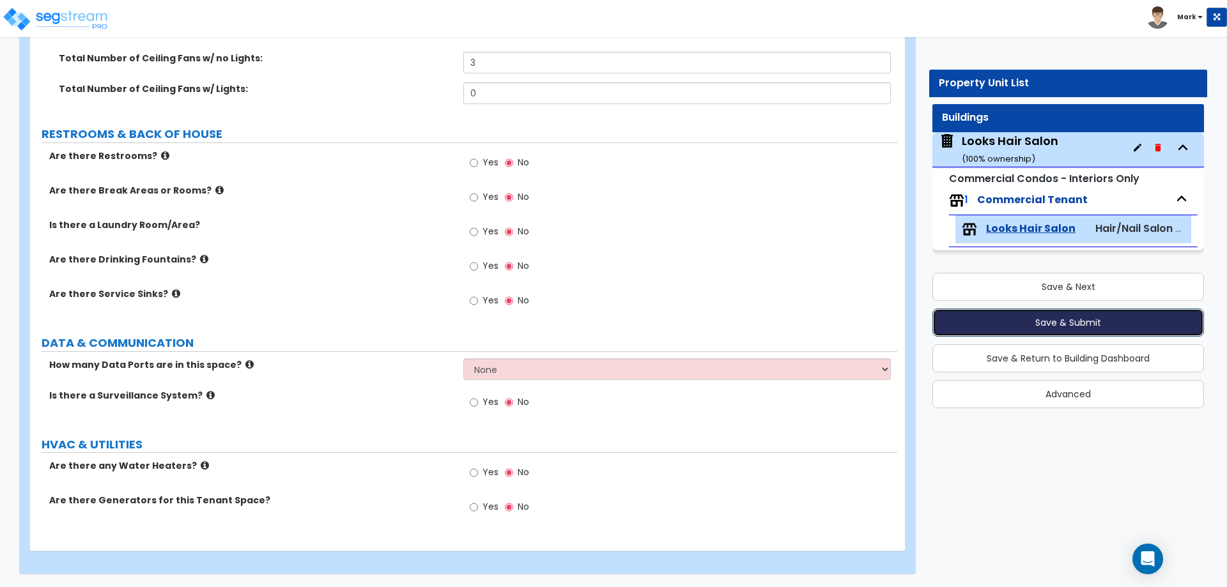
click at [1076, 326] on button "Save & Submit" at bounding box center [1069, 323] width 272 height 28
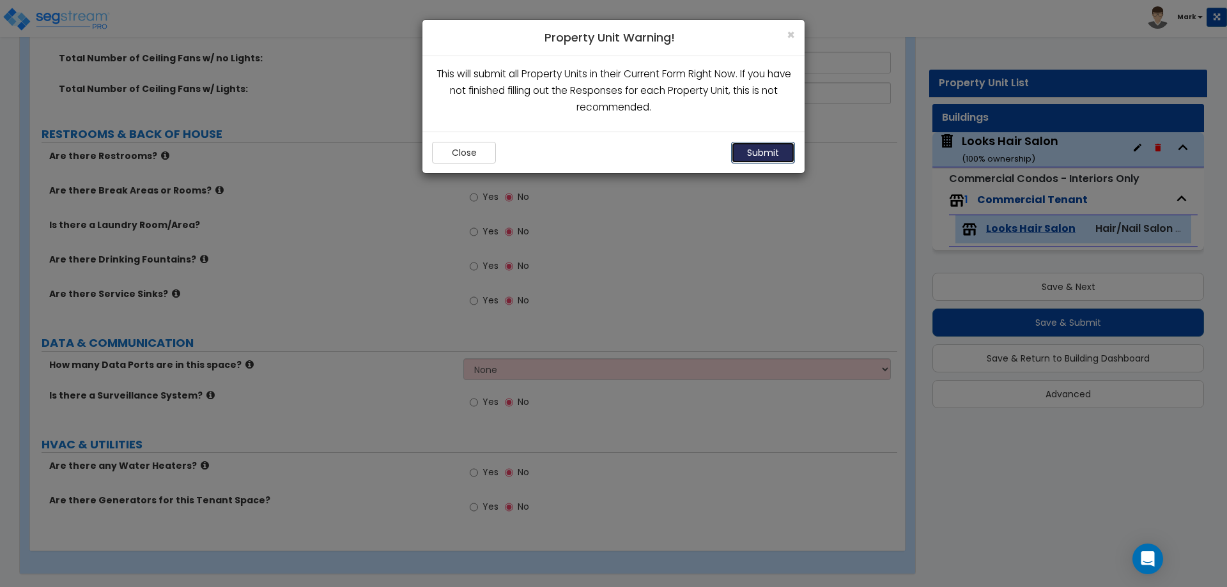
click at [768, 150] on button "Submit" at bounding box center [763, 153] width 64 height 22
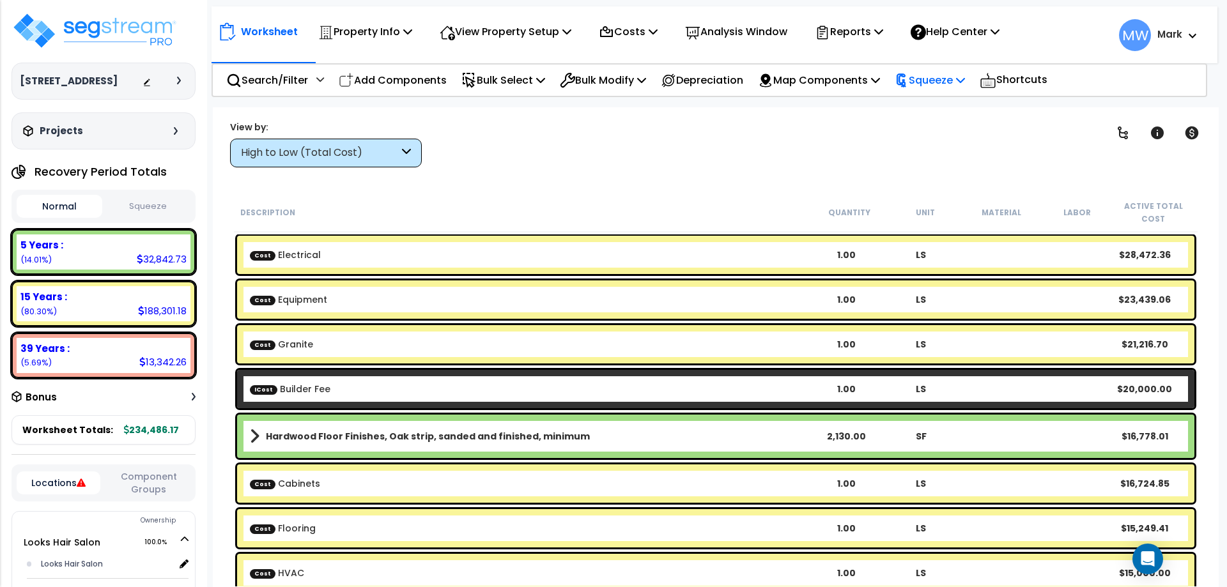
click at [946, 72] on p "Squeeze" at bounding box center [930, 80] width 70 height 17
click at [951, 109] on link "Squeeze" at bounding box center [952, 109] width 127 height 26
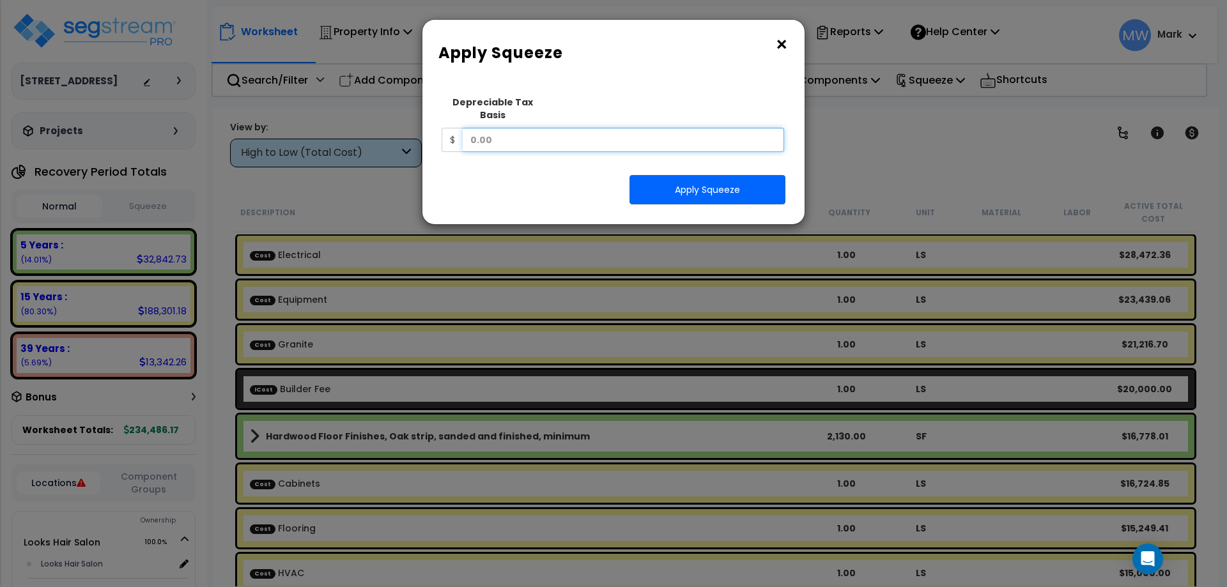
click at [564, 133] on input "text" at bounding box center [624, 140] width 322 height 24
type input "175,000"
click at [660, 175] on button "Apply Squeeze" at bounding box center [708, 189] width 156 height 29
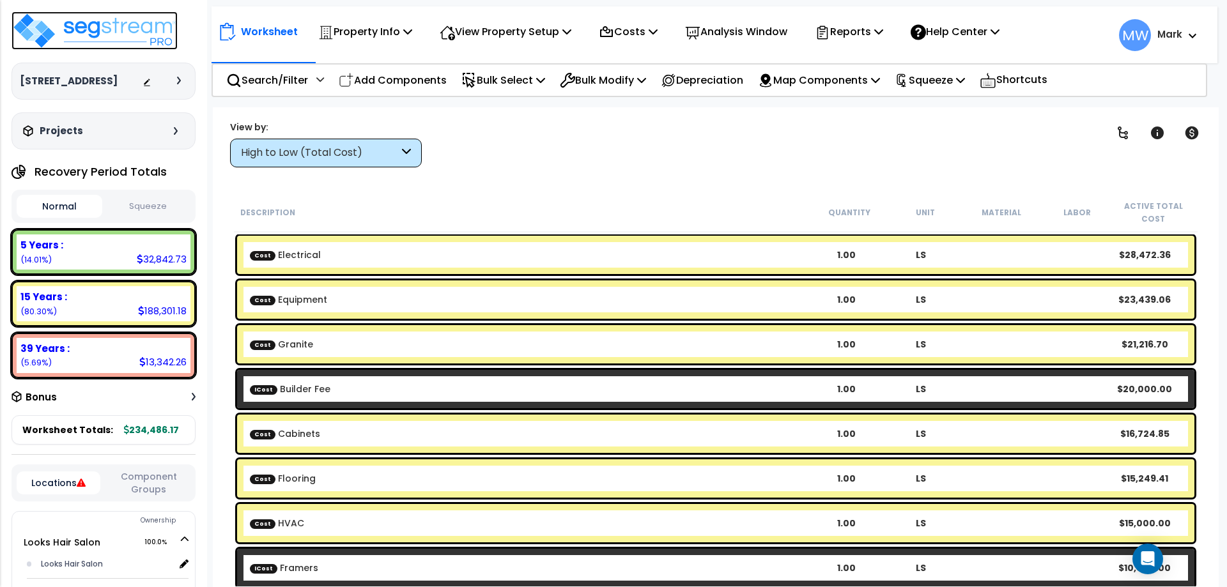
click at [66, 31] on img at bounding box center [95, 31] width 166 height 38
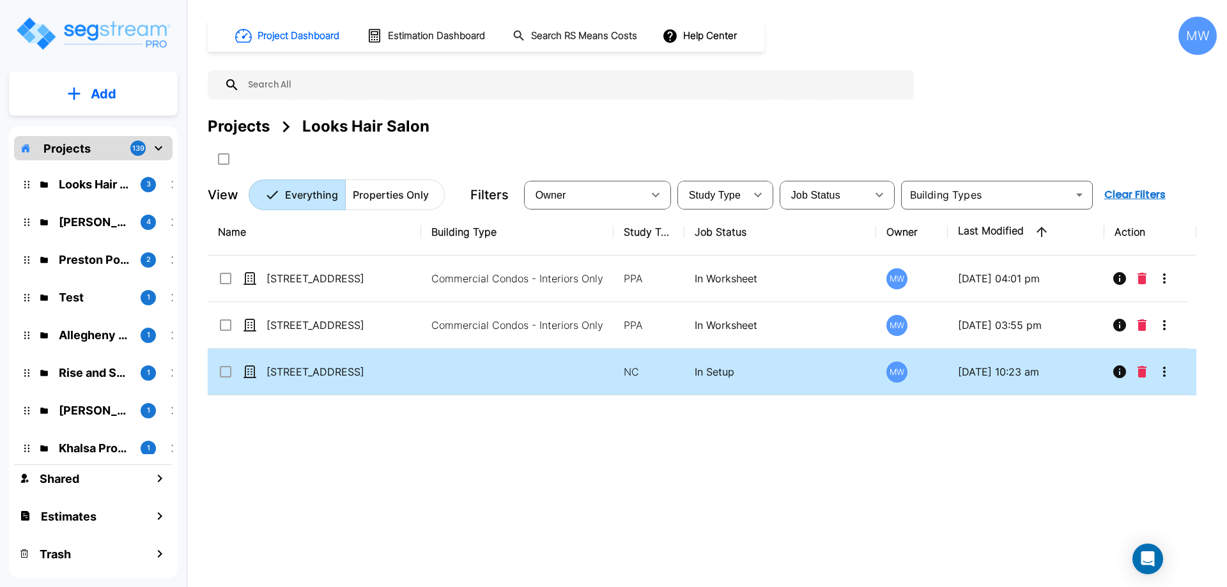
click at [403, 383] on td "[STREET_ADDRESS]" at bounding box center [314, 372] width 213 height 47
checkbox input "true"
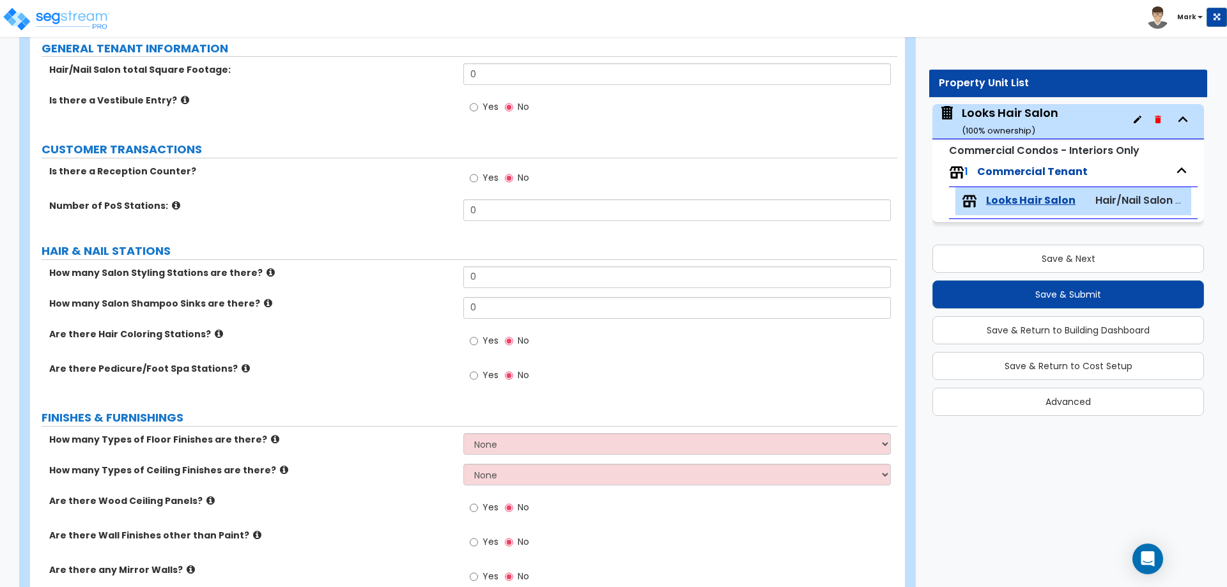
scroll to position [192, 0]
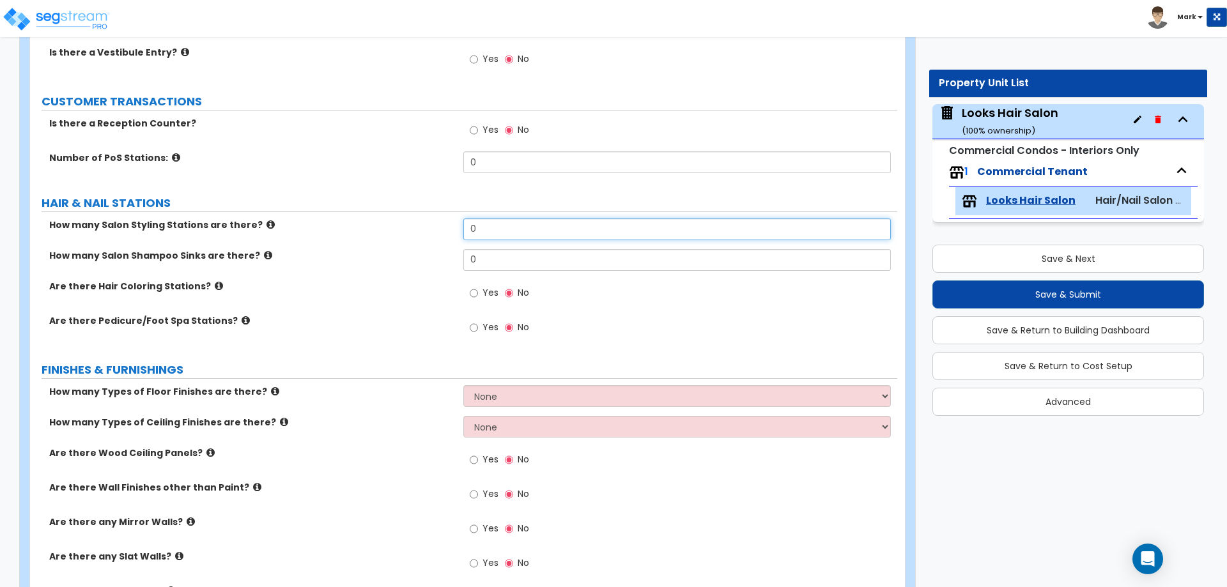
click at [499, 227] on input "0" at bounding box center [676, 230] width 427 height 22
click at [485, 260] on input "0" at bounding box center [676, 260] width 427 height 22
type input "6"
click at [400, 270] on div "How many Salon Shampoo Sinks are there? 6" at bounding box center [463, 264] width 867 height 31
click at [501, 231] on input "0" at bounding box center [676, 230] width 427 height 22
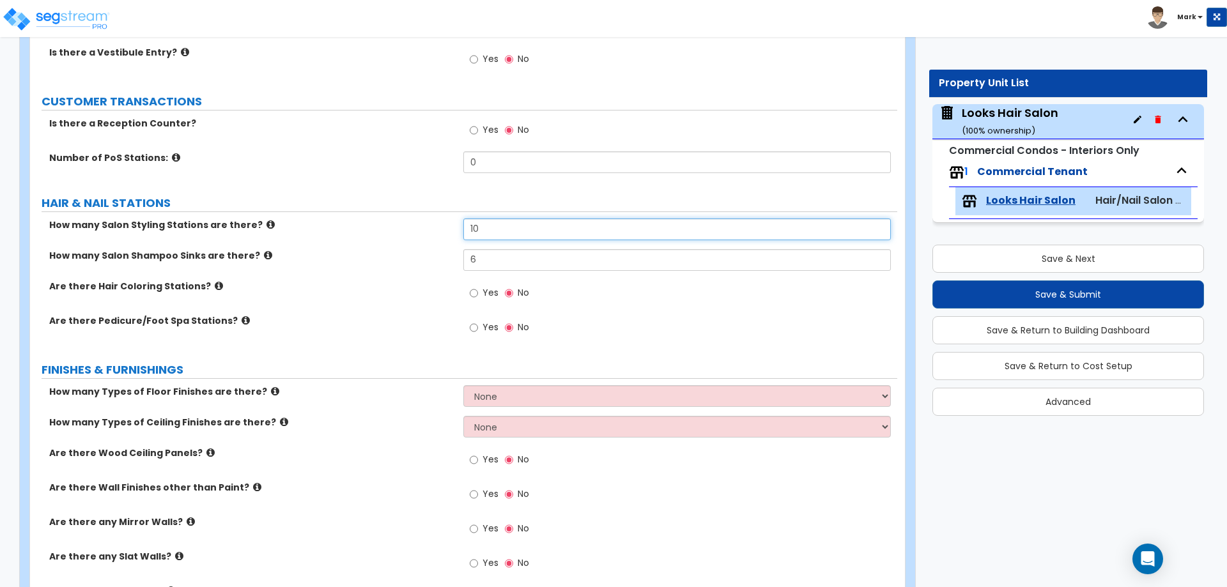
type input "10"
click at [410, 272] on div "How many Salon Shampoo Sinks are there? 6" at bounding box center [463, 264] width 867 height 31
click at [215, 288] on icon at bounding box center [219, 286] width 8 height 10
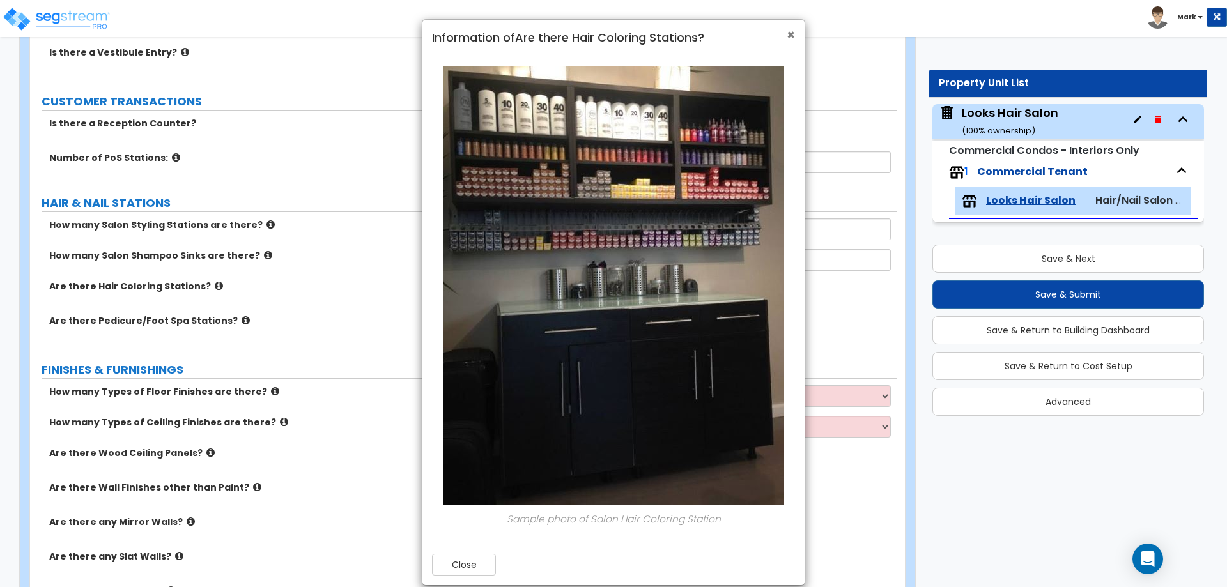
click at [793, 35] on span "×" at bounding box center [791, 35] width 8 height 19
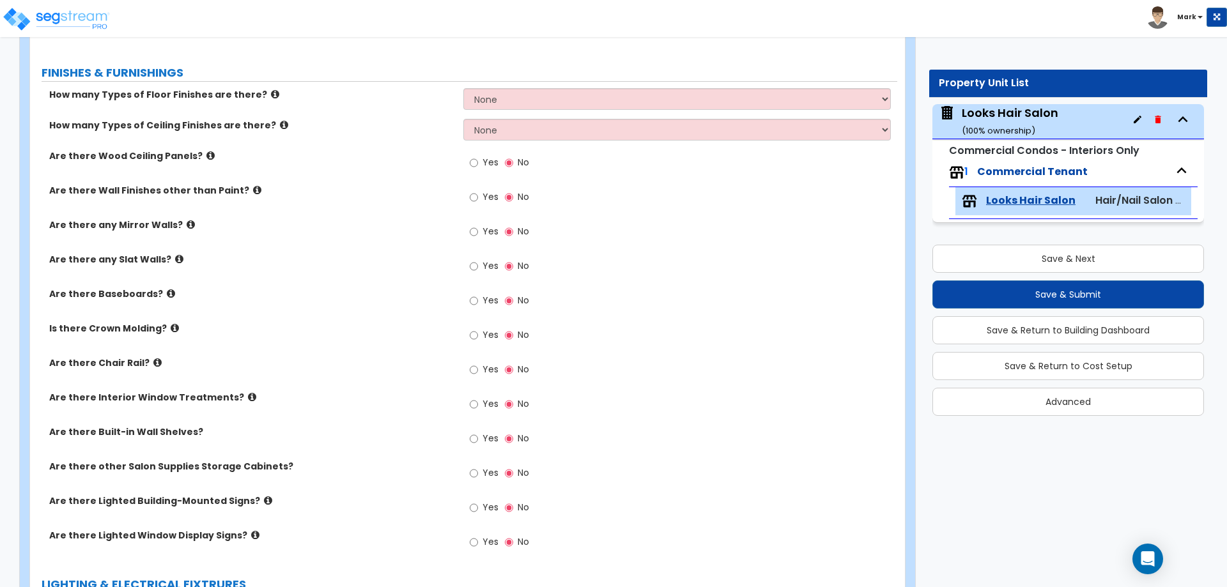
scroll to position [511, 0]
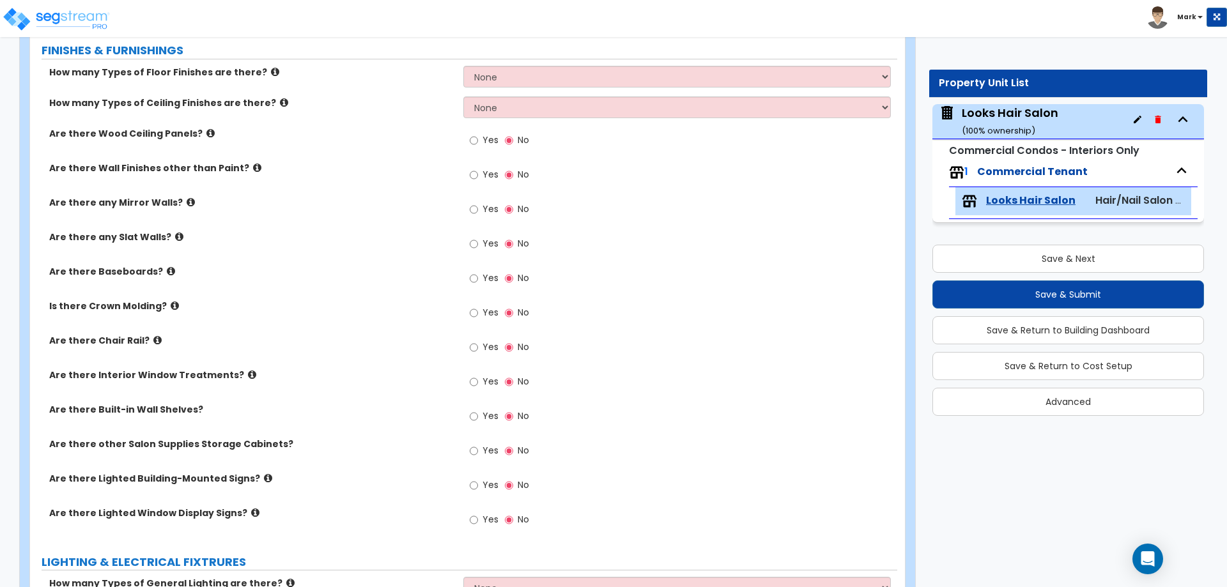
click at [488, 281] on span "Yes" at bounding box center [491, 278] width 16 height 13
click at [478, 281] on input "Yes" at bounding box center [474, 279] width 8 height 14
radio input "true"
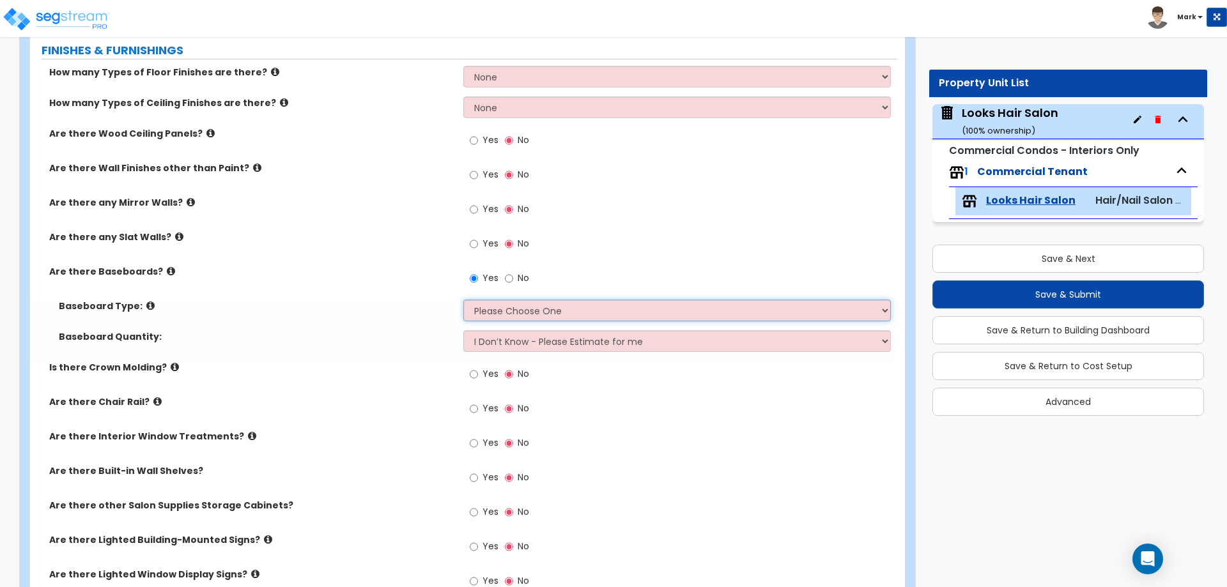
click at [493, 307] on select "Please Choose One Wood Vinyl Carpet Tile" at bounding box center [676, 311] width 427 height 22
select select "1"
click at [463, 300] on select "Please Choose One Wood Vinyl Carpet Tile" at bounding box center [676, 311] width 427 height 22
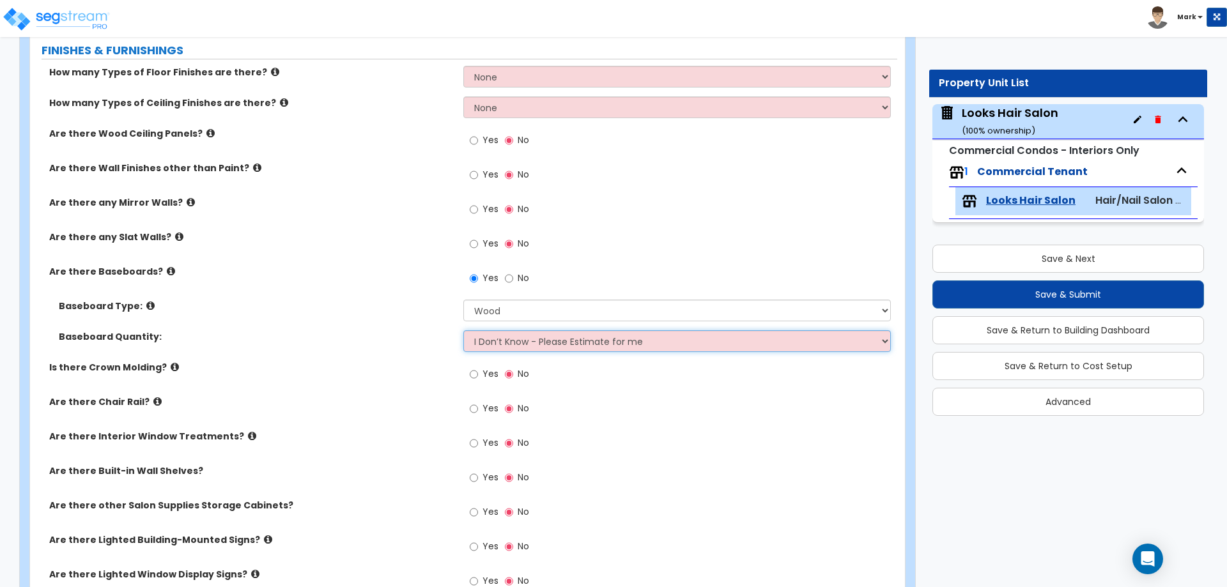
click at [508, 348] on select "I Don’t Know - Please Estimate for me I want to Enter the Linear Footage" at bounding box center [676, 341] width 427 height 22
click at [463, 330] on select "I Don’t Know - Please Estimate for me I want to Enter the Linear Footage" at bounding box center [676, 341] width 427 height 22
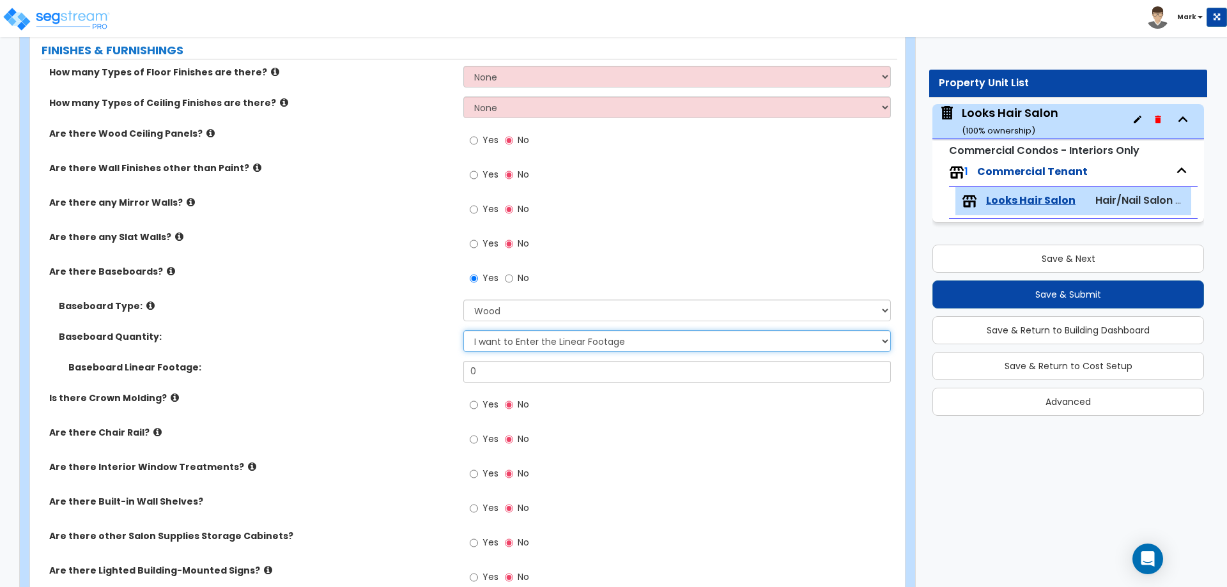
click at [509, 342] on select "I Don’t Know - Please Estimate for me I want to Enter the Linear Footage" at bounding box center [676, 341] width 427 height 22
select select "0"
click at [463, 330] on select "I Don’t Know - Please Estimate for me I want to Enter the Linear Footage" at bounding box center [676, 341] width 427 height 22
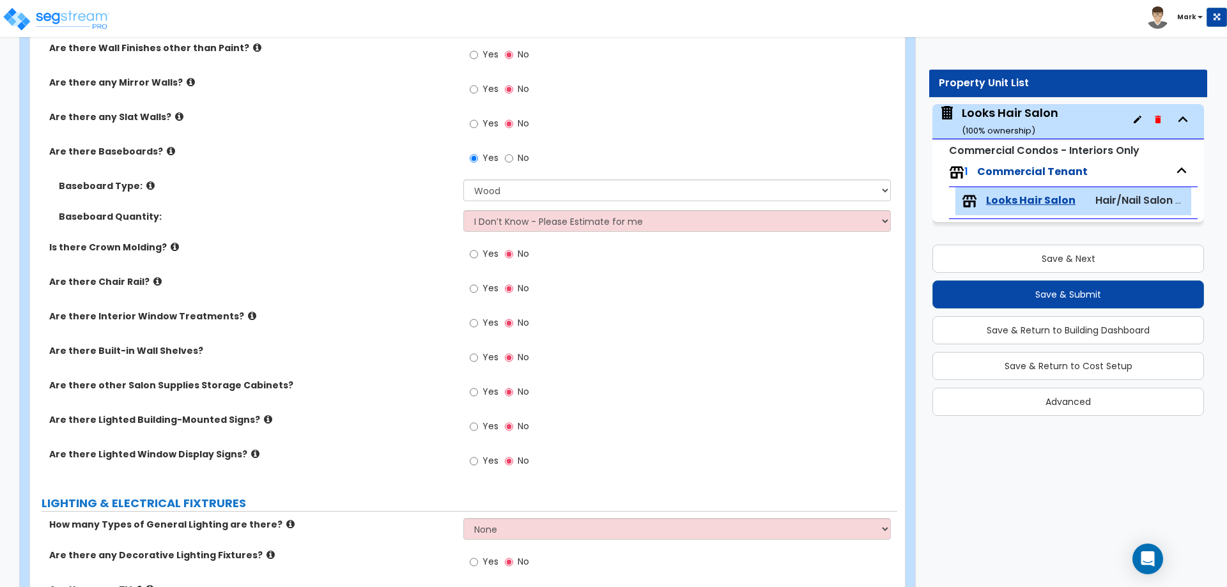
scroll to position [639, 0]
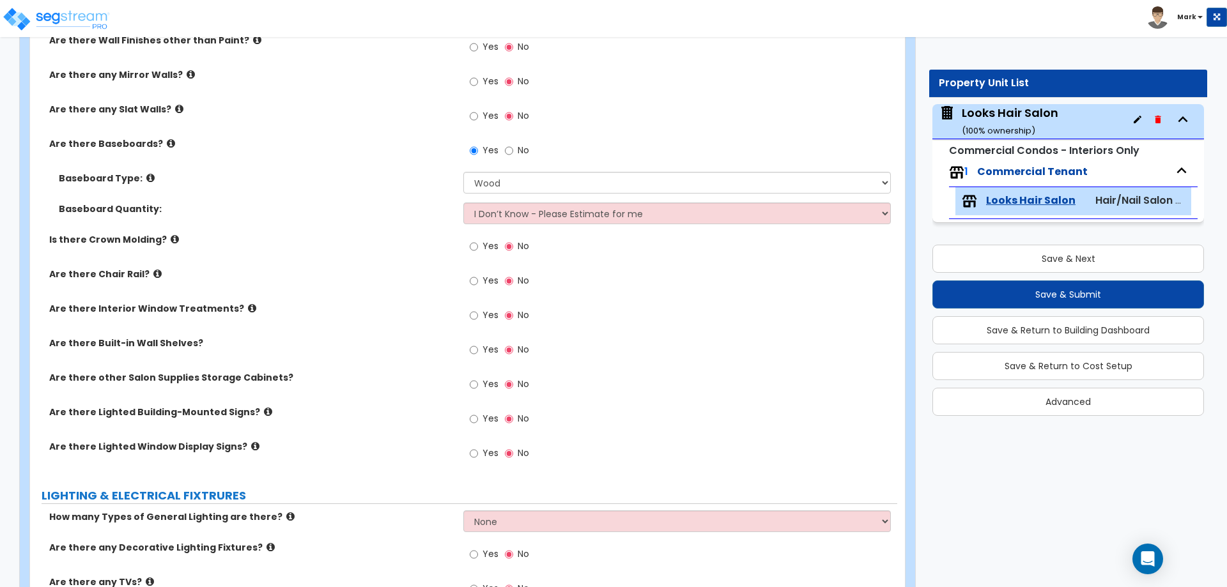
click at [479, 385] on label "Yes" at bounding box center [484, 386] width 29 height 22
click at [478, 385] on input "Yes" at bounding box center [474, 385] width 8 height 14
radio input "true"
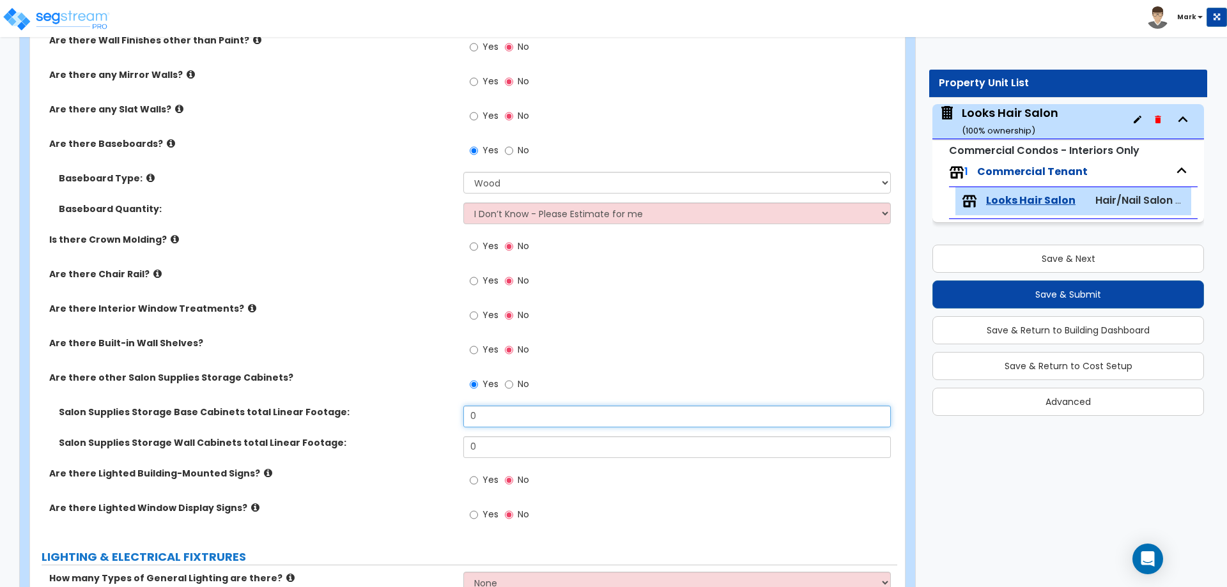
click at [491, 415] on input "0" at bounding box center [676, 417] width 427 height 22
type input "20"
click at [504, 451] on input "0" at bounding box center [676, 448] width 427 height 22
type input "8"
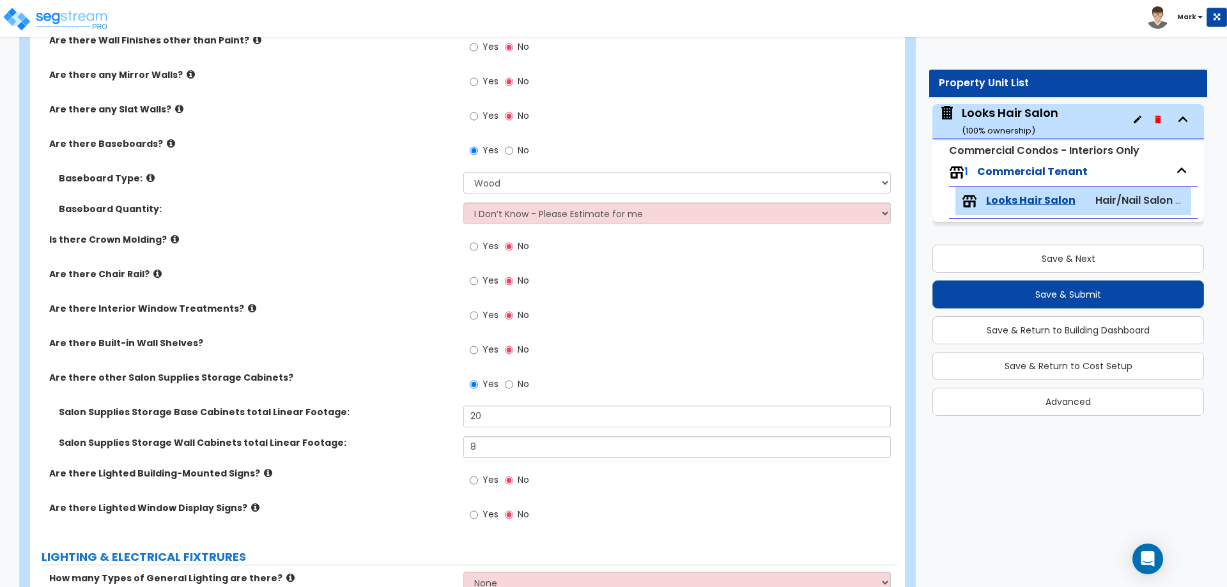
click at [299, 411] on label "Salon Supplies Storage Base Cabinets total Linear Footage:" at bounding box center [256, 412] width 395 height 13
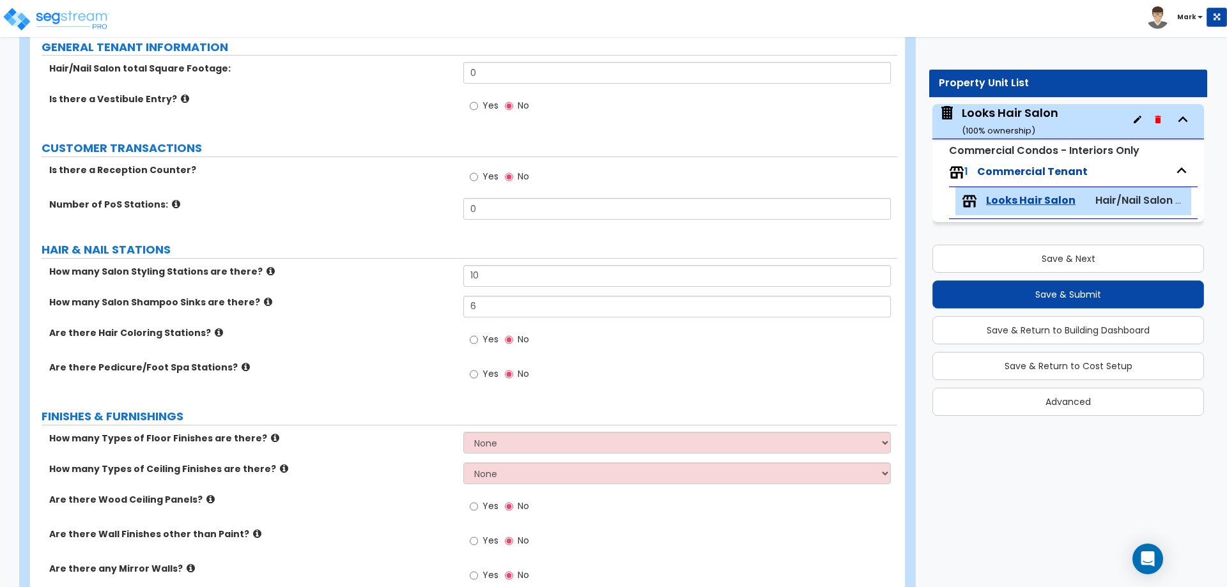
scroll to position [146, 0]
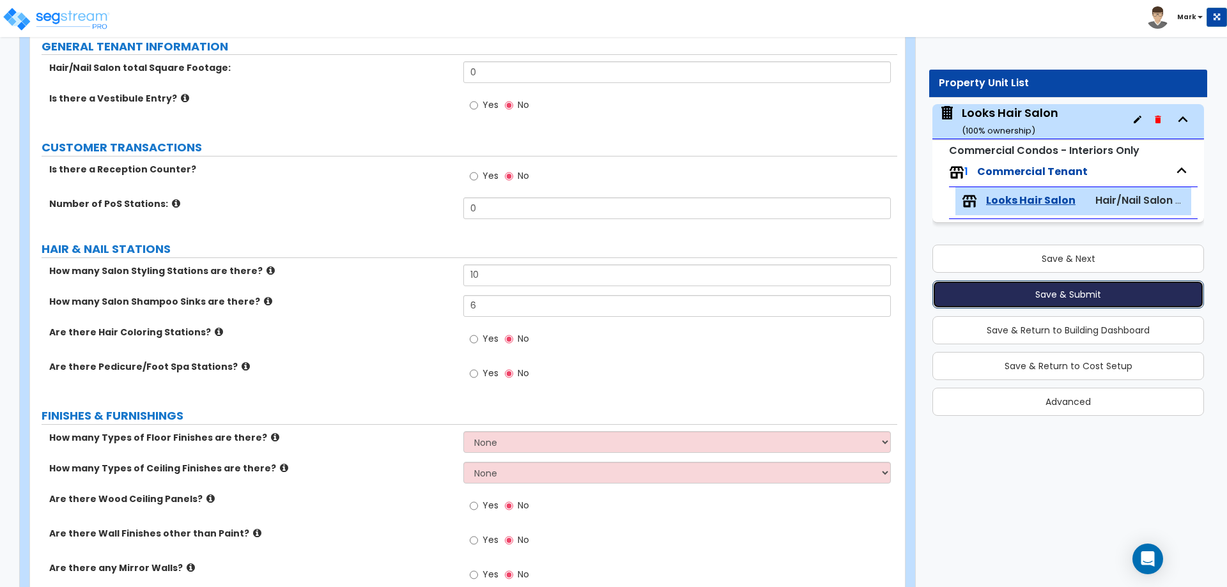
click at [986, 295] on button "Save & Submit" at bounding box center [1069, 295] width 272 height 28
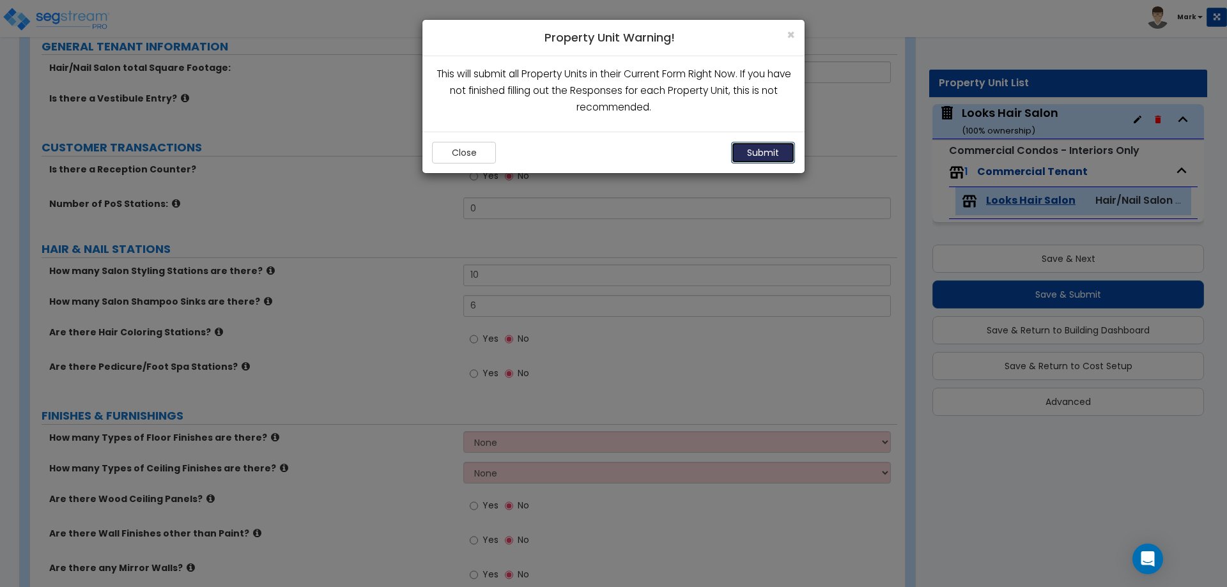
click at [759, 152] on button "Submit" at bounding box center [763, 153] width 64 height 22
